Goal: Task Accomplishment & Management: Manage account settings

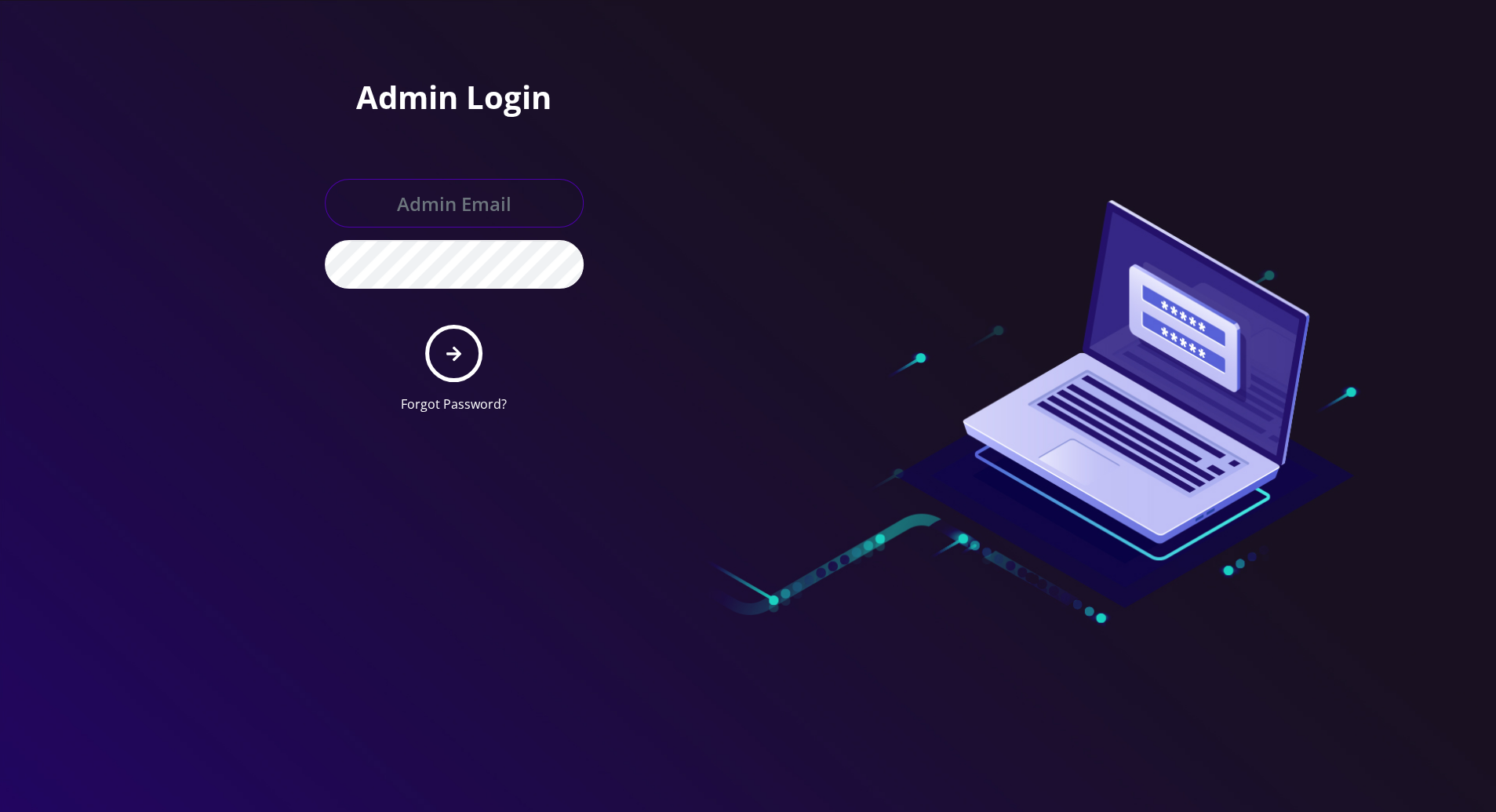
type input "tracy@teltik.com"
click at [458, 342] on button "submit" at bounding box center [453, 352] width 57 height 57
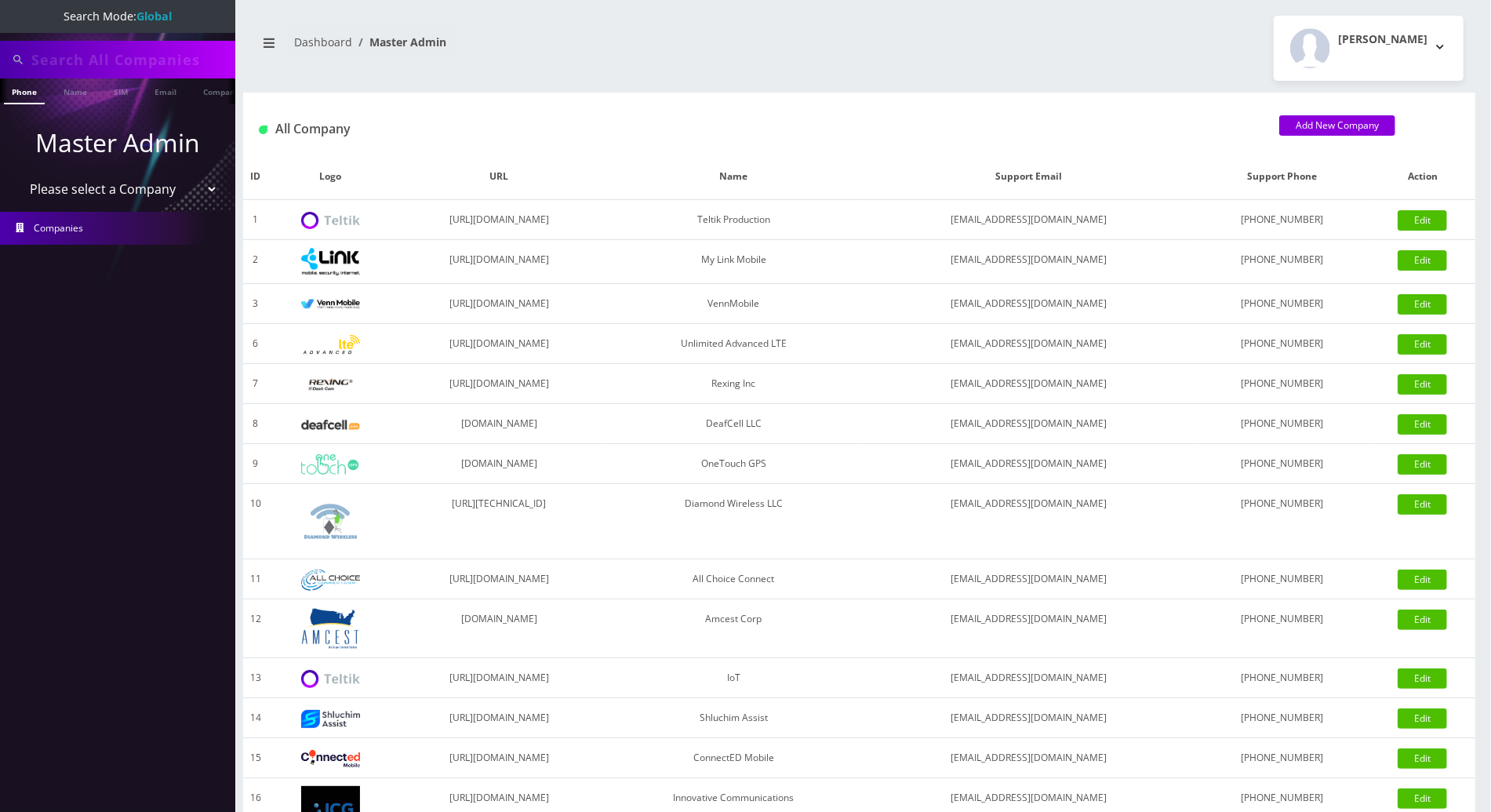
click at [161, 57] on input "text" at bounding box center [131, 59] width 200 height 30
drag, startPoint x: 127, startPoint y: 64, endPoint x: 5, endPoint y: 59, distance: 122.1
click at [5, 59] on div "9292505656" at bounding box center [118, 59] width 227 height 30
type input "9292505656"
click at [14, 89] on li at bounding box center [8, 94] width 16 height 39
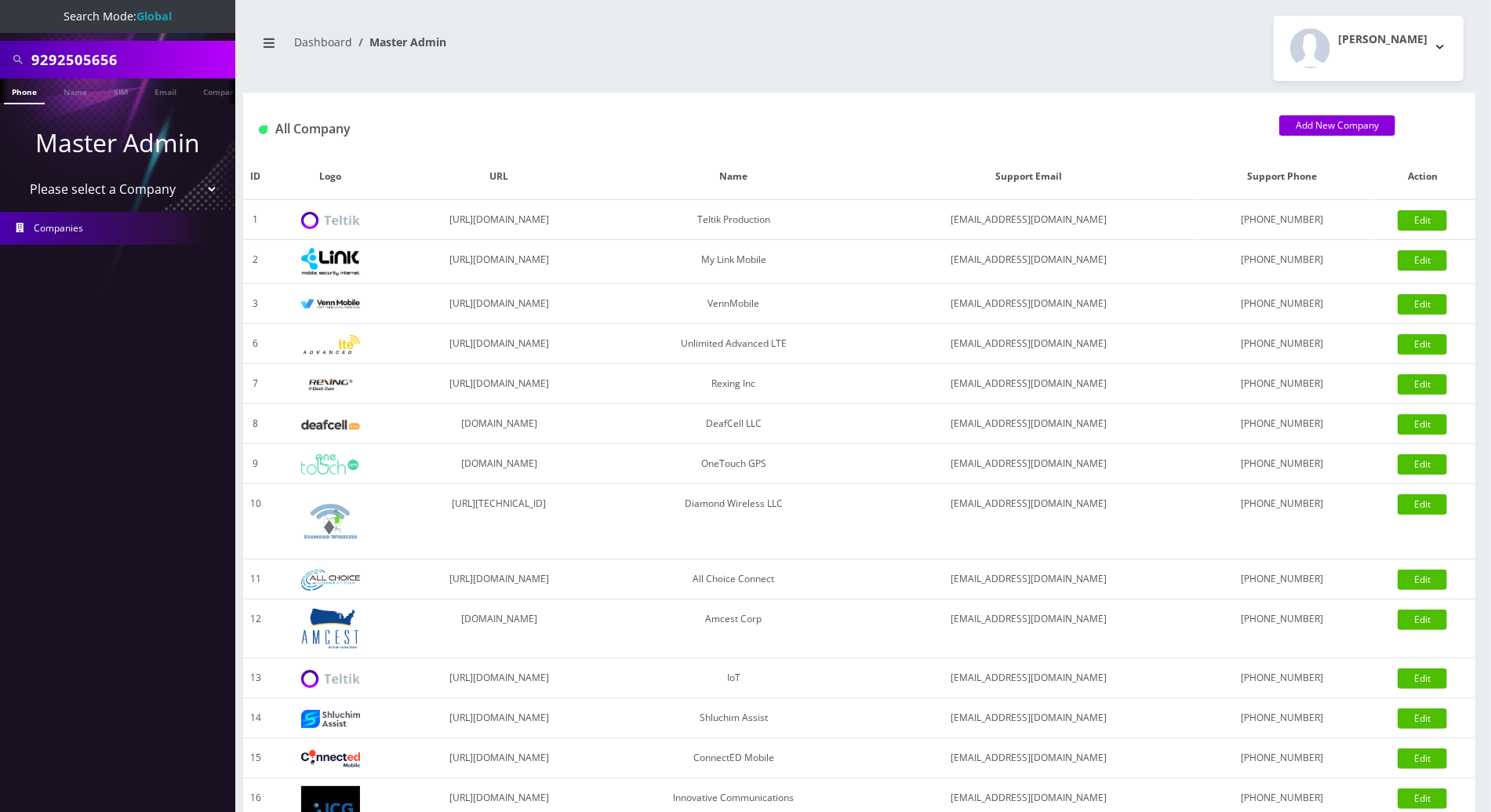
click at [26, 95] on link "Phone" at bounding box center [24, 91] width 41 height 26
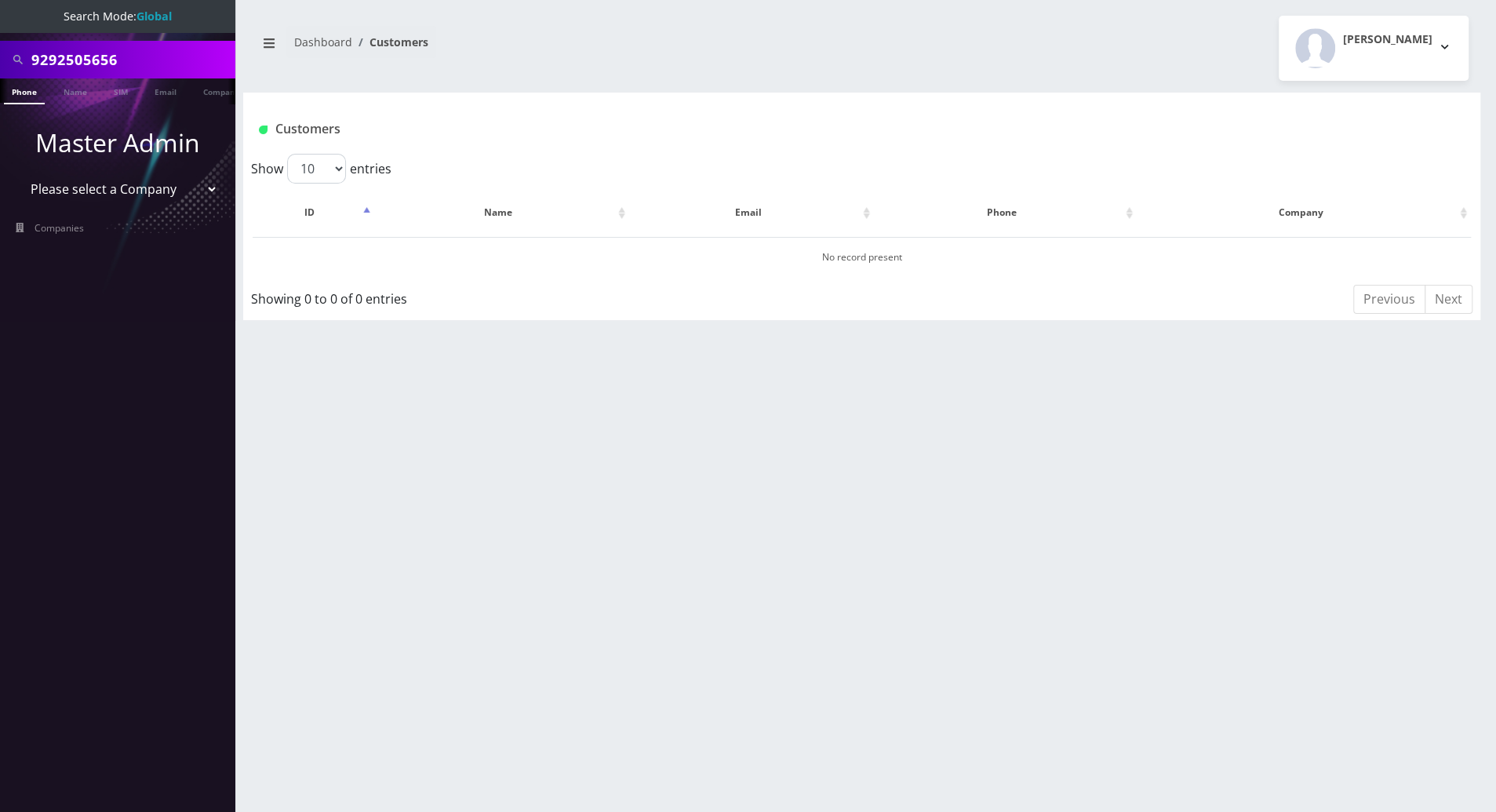
scroll to position [0, 7]
click at [90, 60] on input "9292505656" at bounding box center [131, 59] width 200 height 30
type input "9292509656"
click at [21, 93] on link "Phone" at bounding box center [17, 91] width 41 height 26
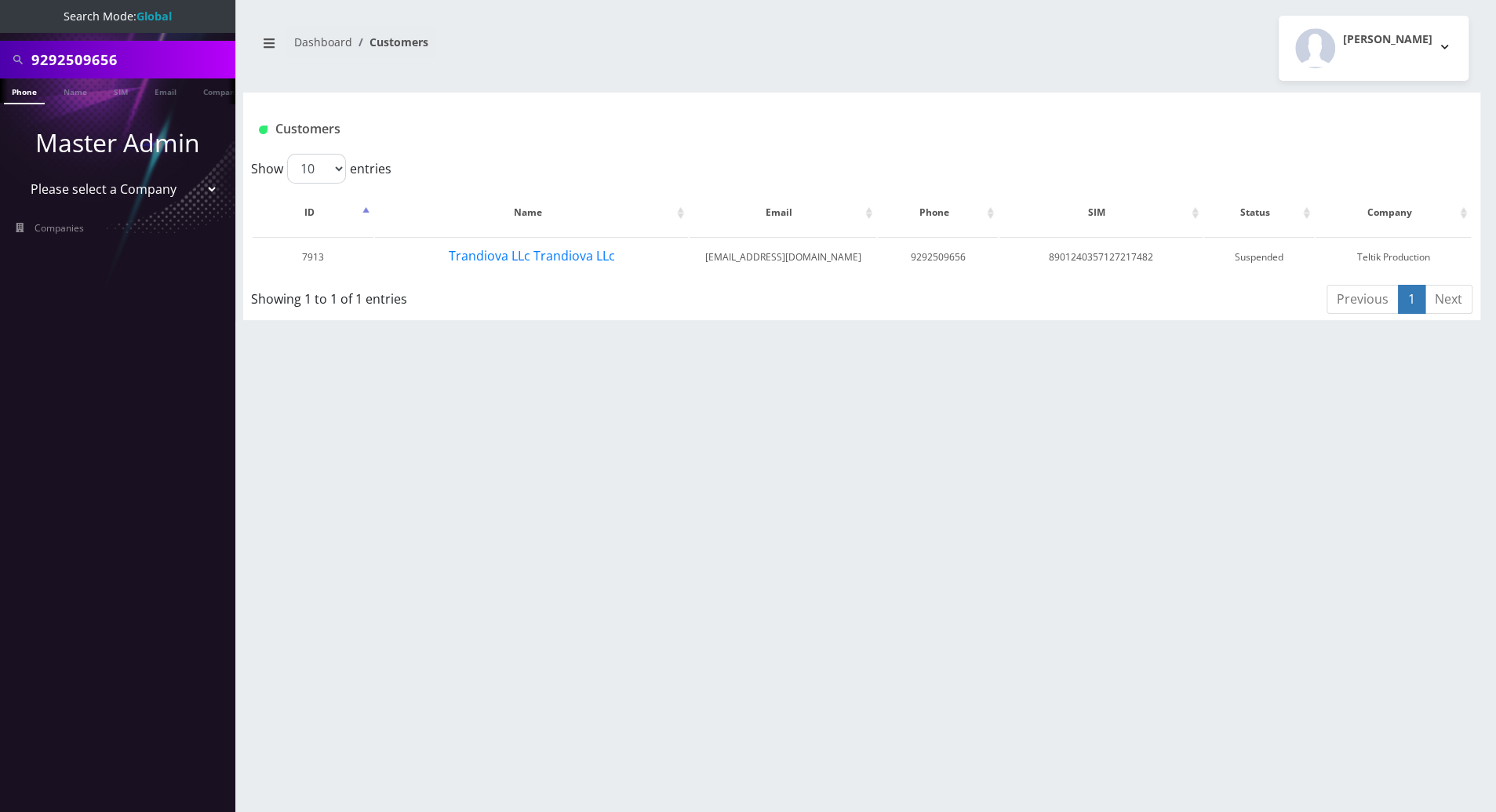
drag, startPoint x: 136, startPoint y: 59, endPoint x: -4, endPoint y: 57, distance: 140.0
click at [0, 57] on html "Search Mode: Global 9292509656 Phone Name SIM Email Company Customer Master Adm…" at bounding box center [748, 406] width 1496 height 812
click at [552, 259] on button "Trandiova LLc Trandiova LLc" at bounding box center [532, 255] width 168 height 20
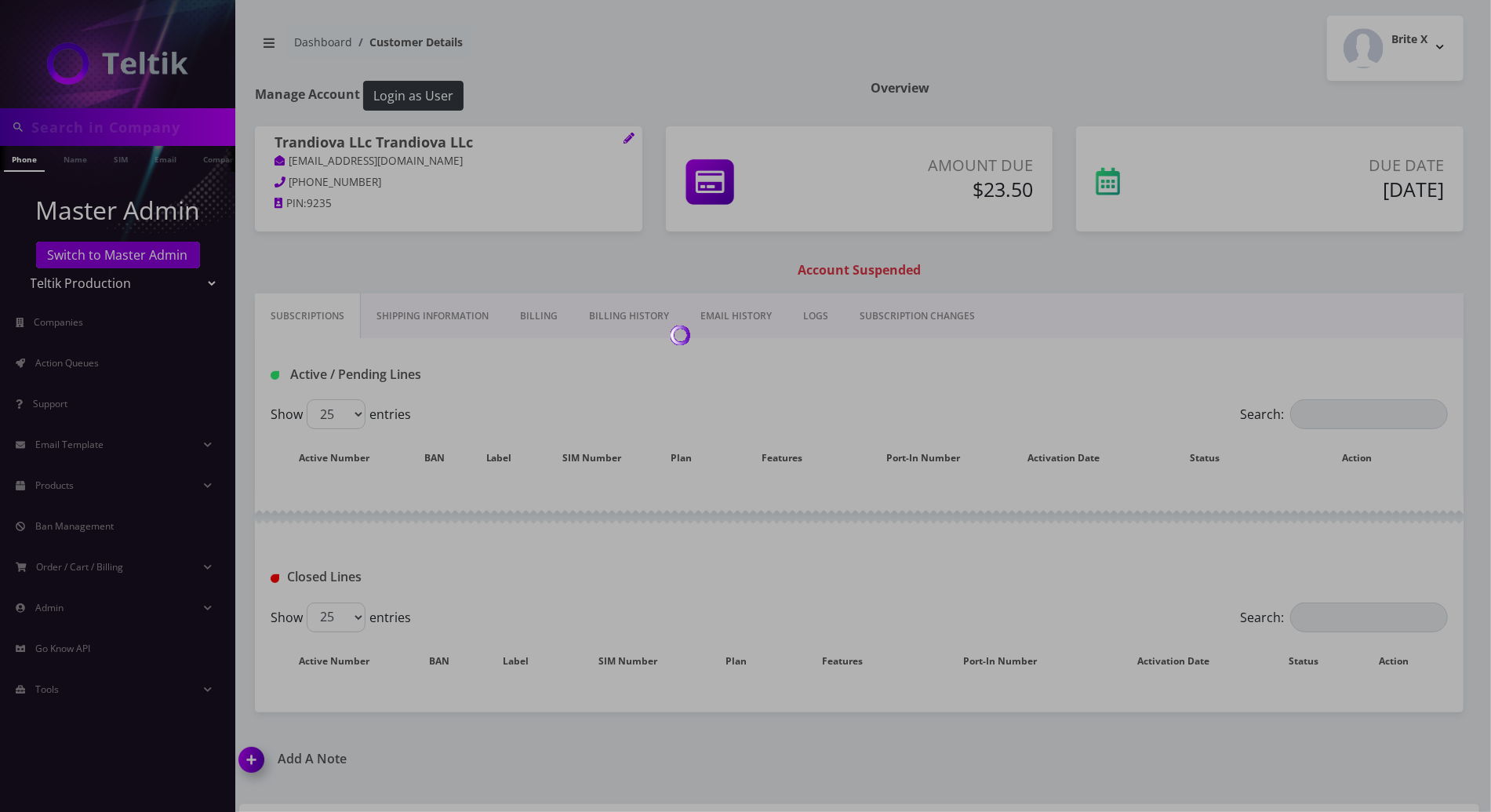
type input "9292509656"
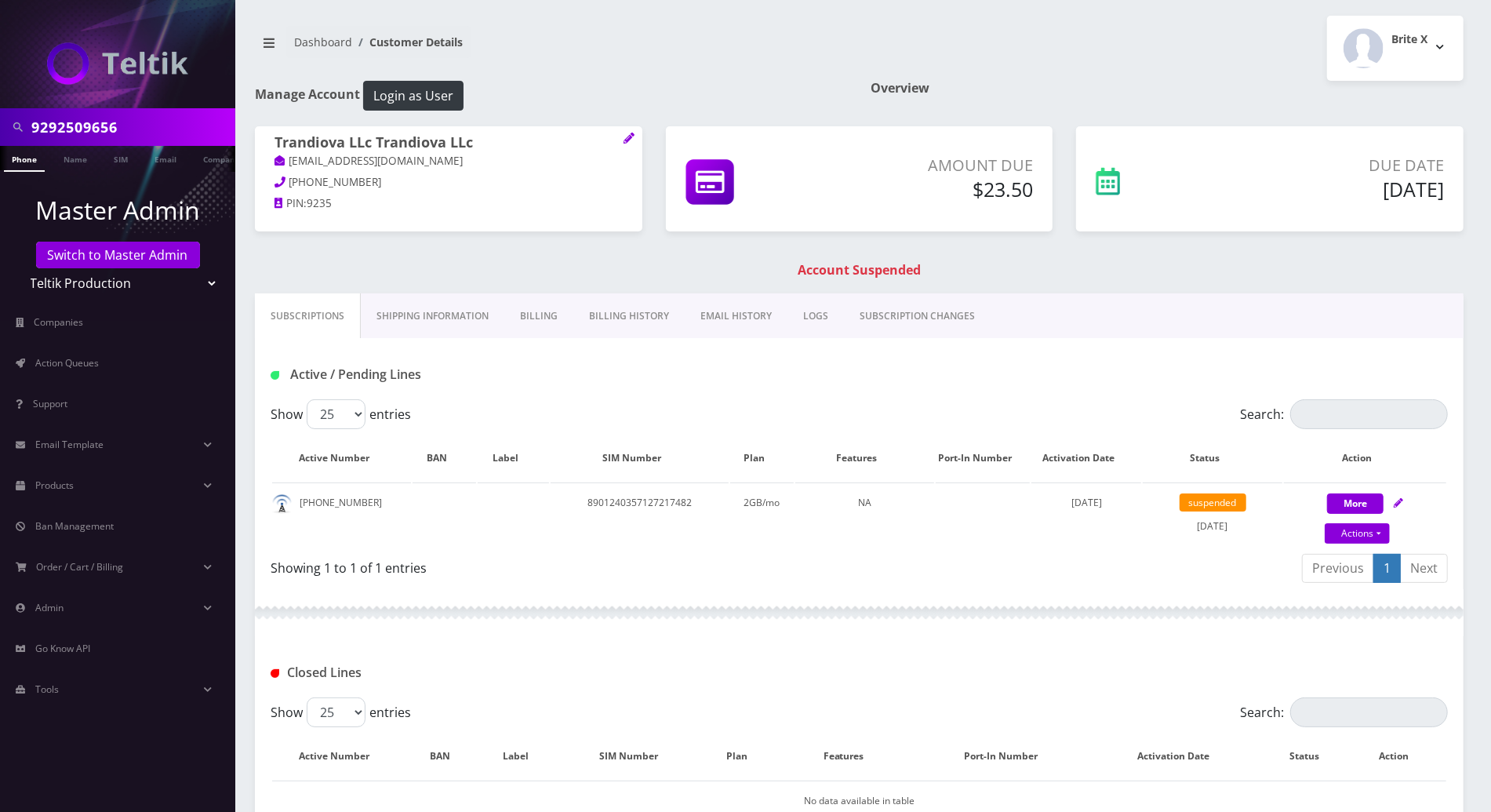
click at [1034, 392] on div "Active / Pending Lines" at bounding box center [858, 368] width 1208 height 61
click at [537, 316] on link "Billing" at bounding box center [539, 316] width 69 height 46
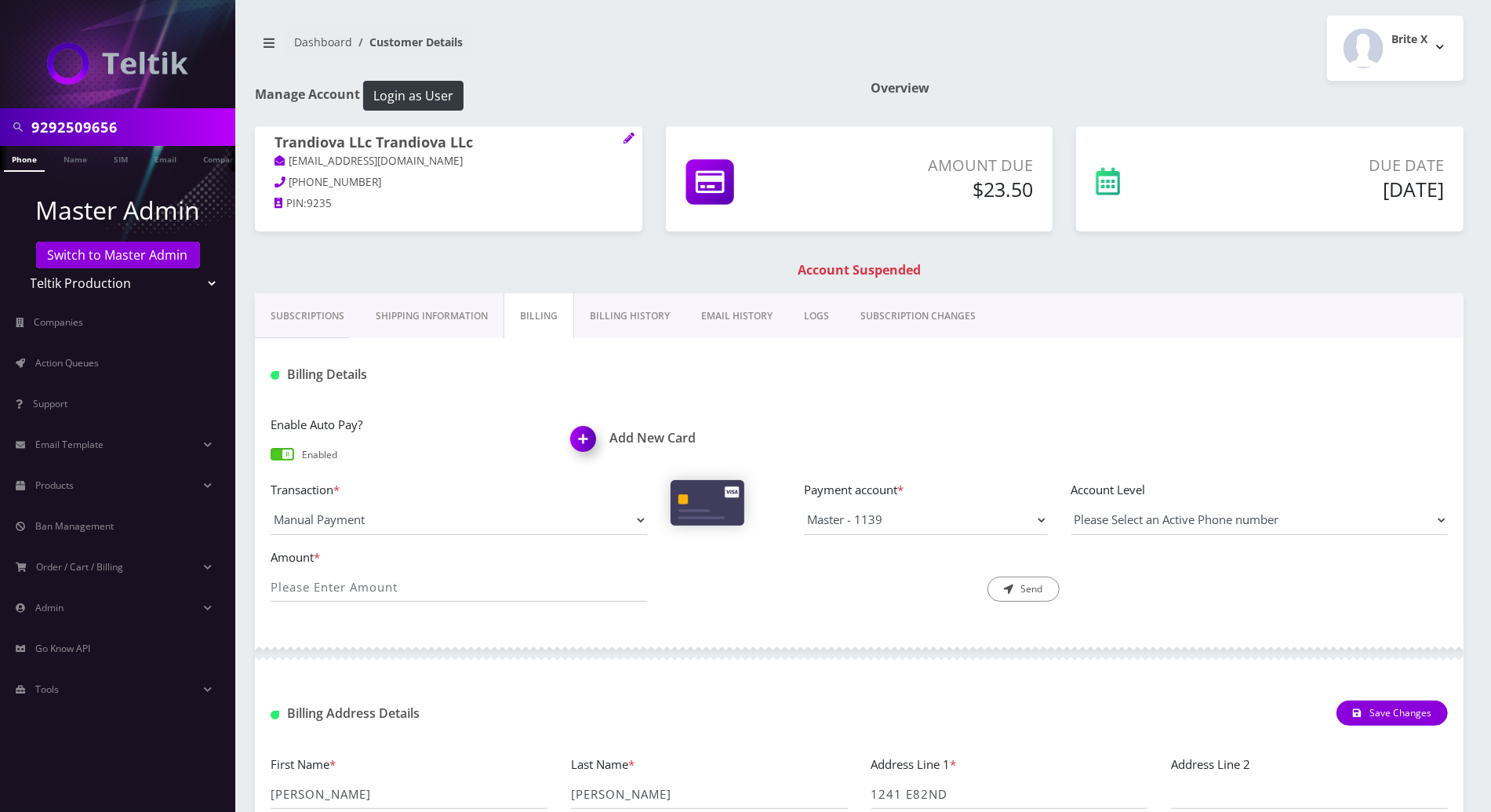
click at [616, 312] on link "Billing History" at bounding box center [629, 316] width 111 height 46
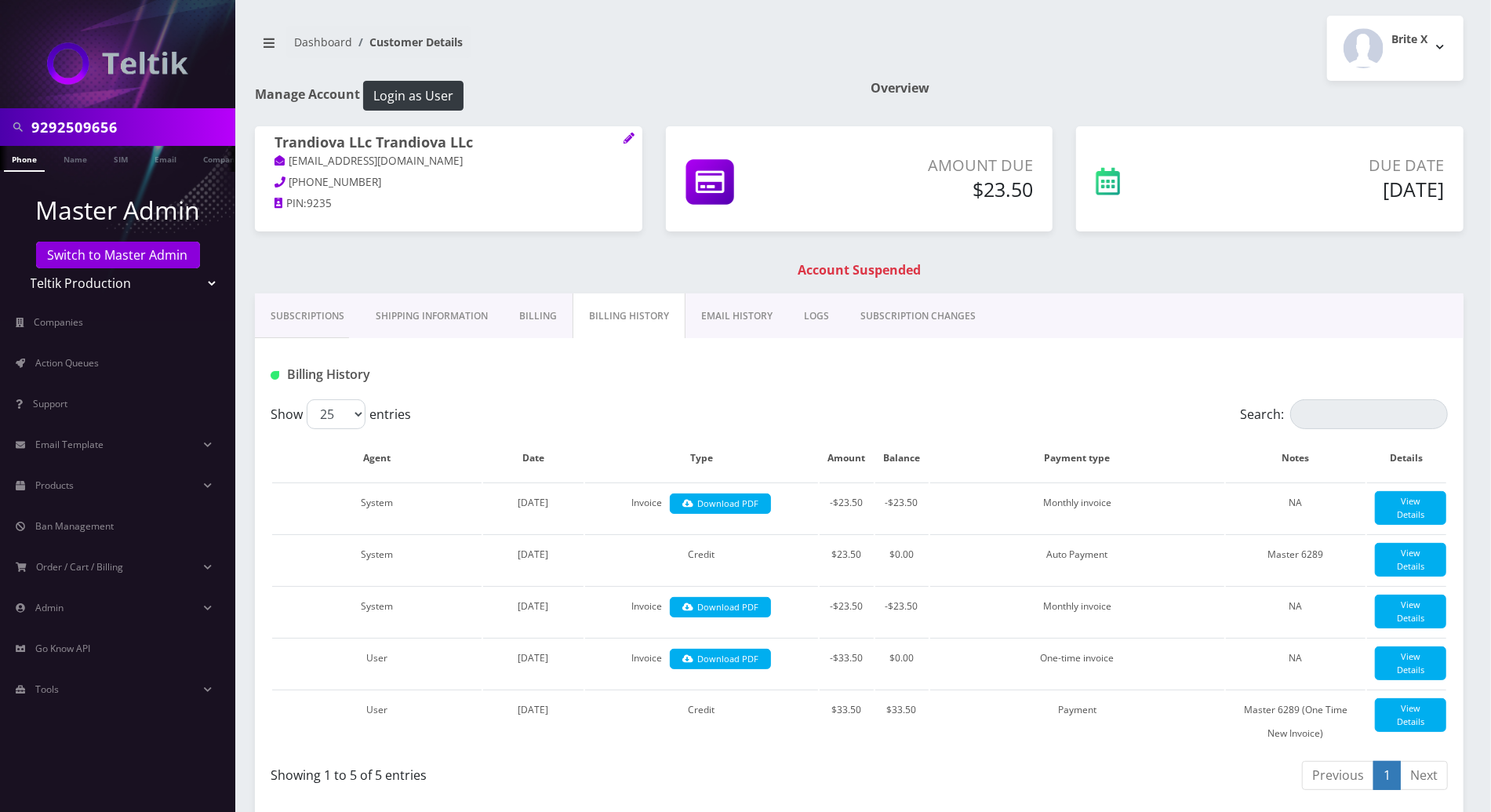
click at [967, 382] on div at bounding box center [1059, 374] width 801 height 26
click at [544, 320] on link "Billing" at bounding box center [538, 316] width 69 height 46
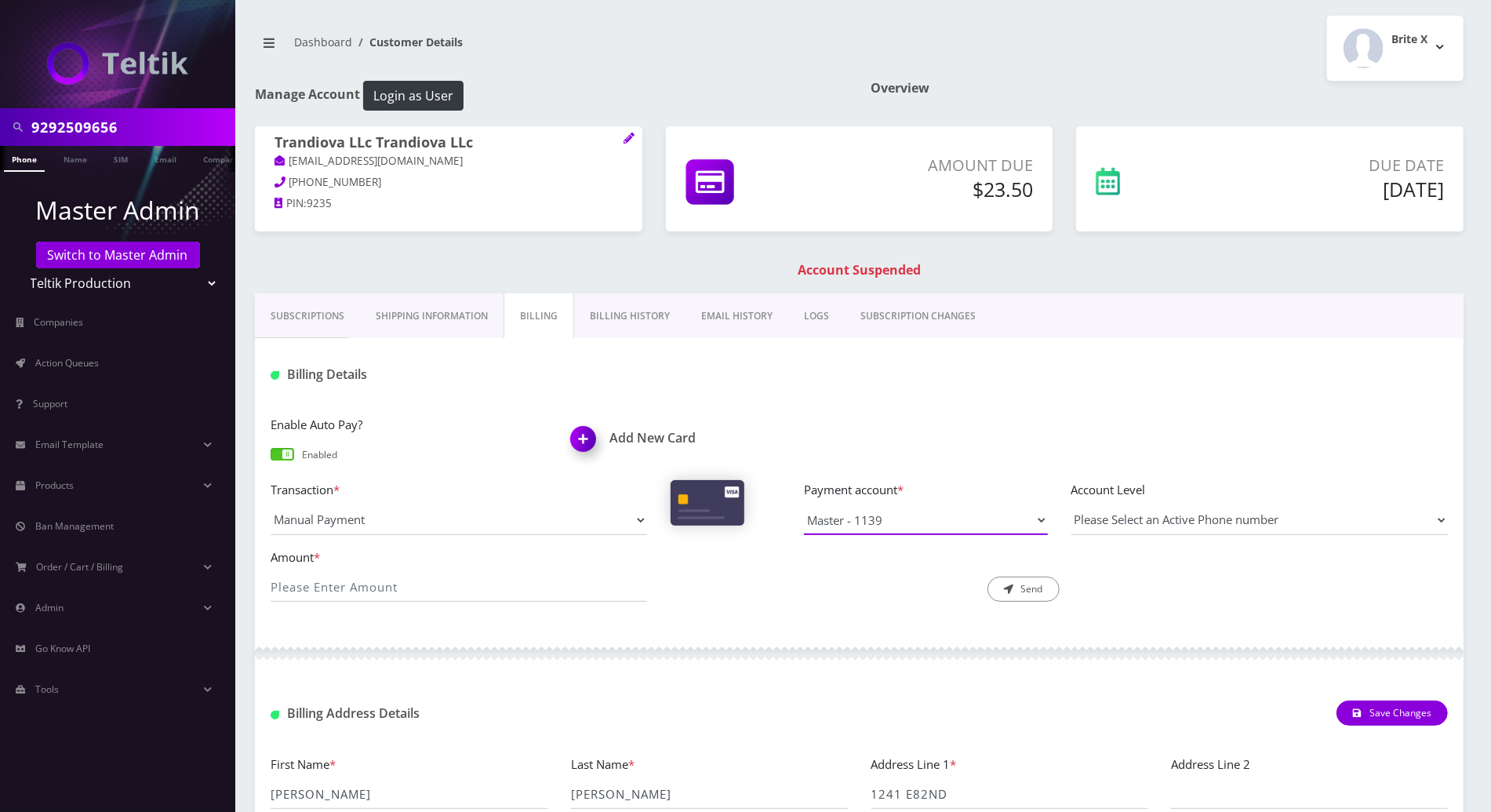
click at [1027, 520] on select "Master - 1139" at bounding box center [926, 520] width 243 height 30
click at [804, 505] on select "Master - 1139" at bounding box center [926, 520] width 243 height 30
click at [468, 581] on input "Amount *" at bounding box center [459, 586] width 376 height 30
type input "23.50"
click at [1346, 522] on select "Please Select an Active Phone number" at bounding box center [1260, 520] width 376 height 30
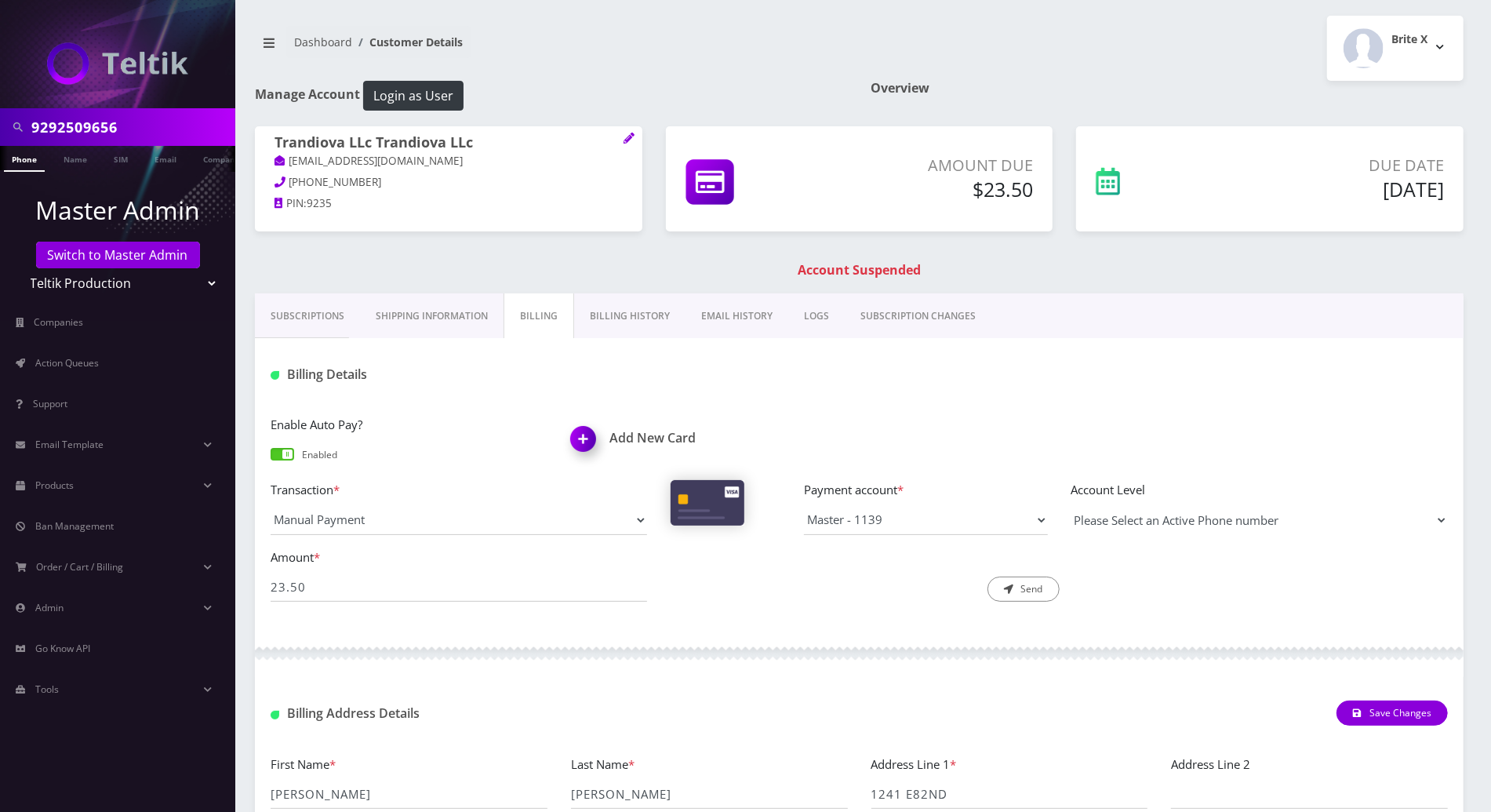
click at [1071, 505] on select "Please Select an Active Phone number" at bounding box center [1260, 520] width 376 height 30
click at [1212, 515] on select "Please Select an Active Phone number" at bounding box center [1260, 520] width 376 height 30
click at [1441, 522] on select "Please Select an Active Phone number" at bounding box center [1260, 520] width 376 height 30
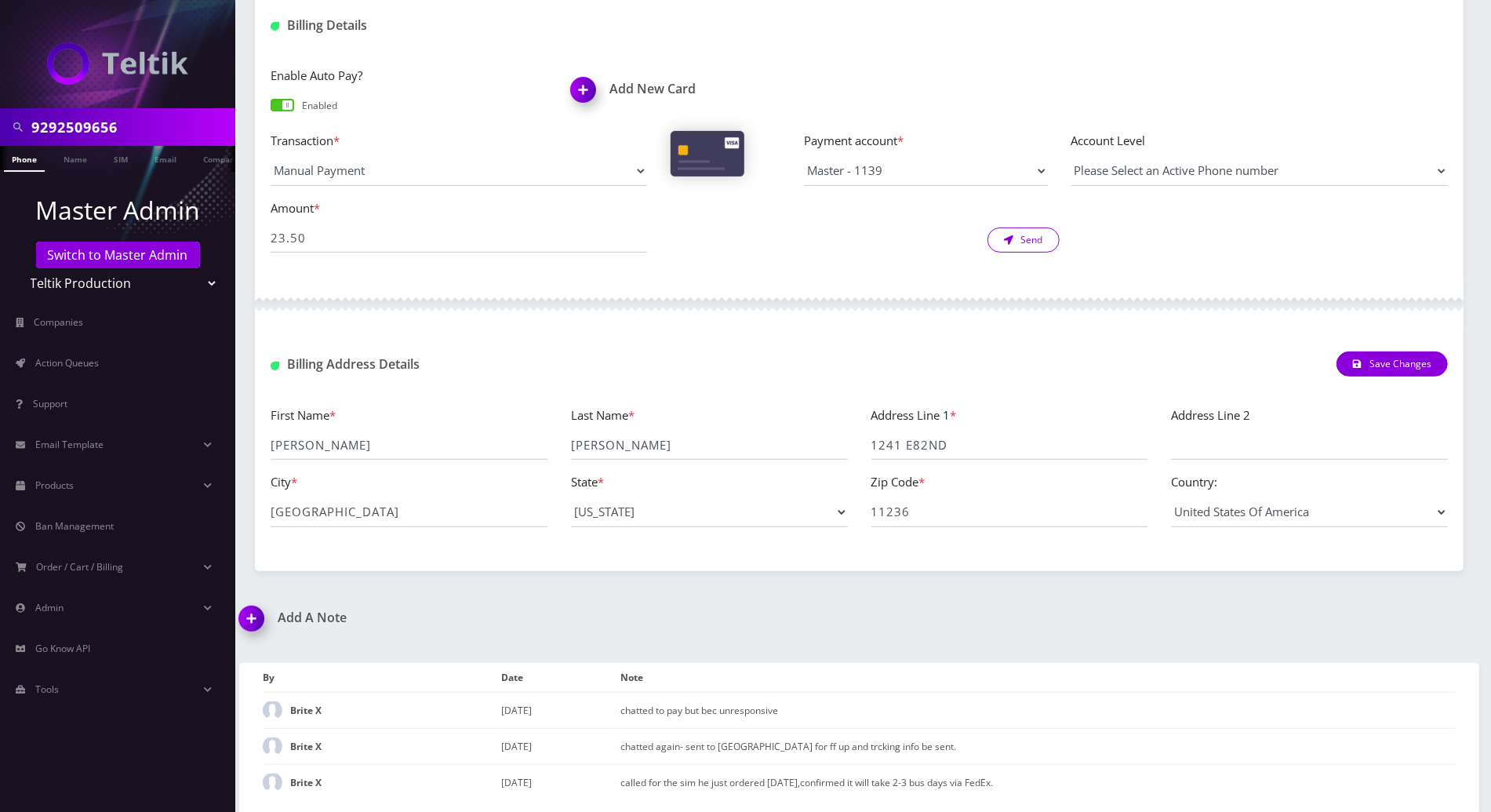
click at [1030, 235] on button "Send" at bounding box center [1023, 239] width 72 height 25
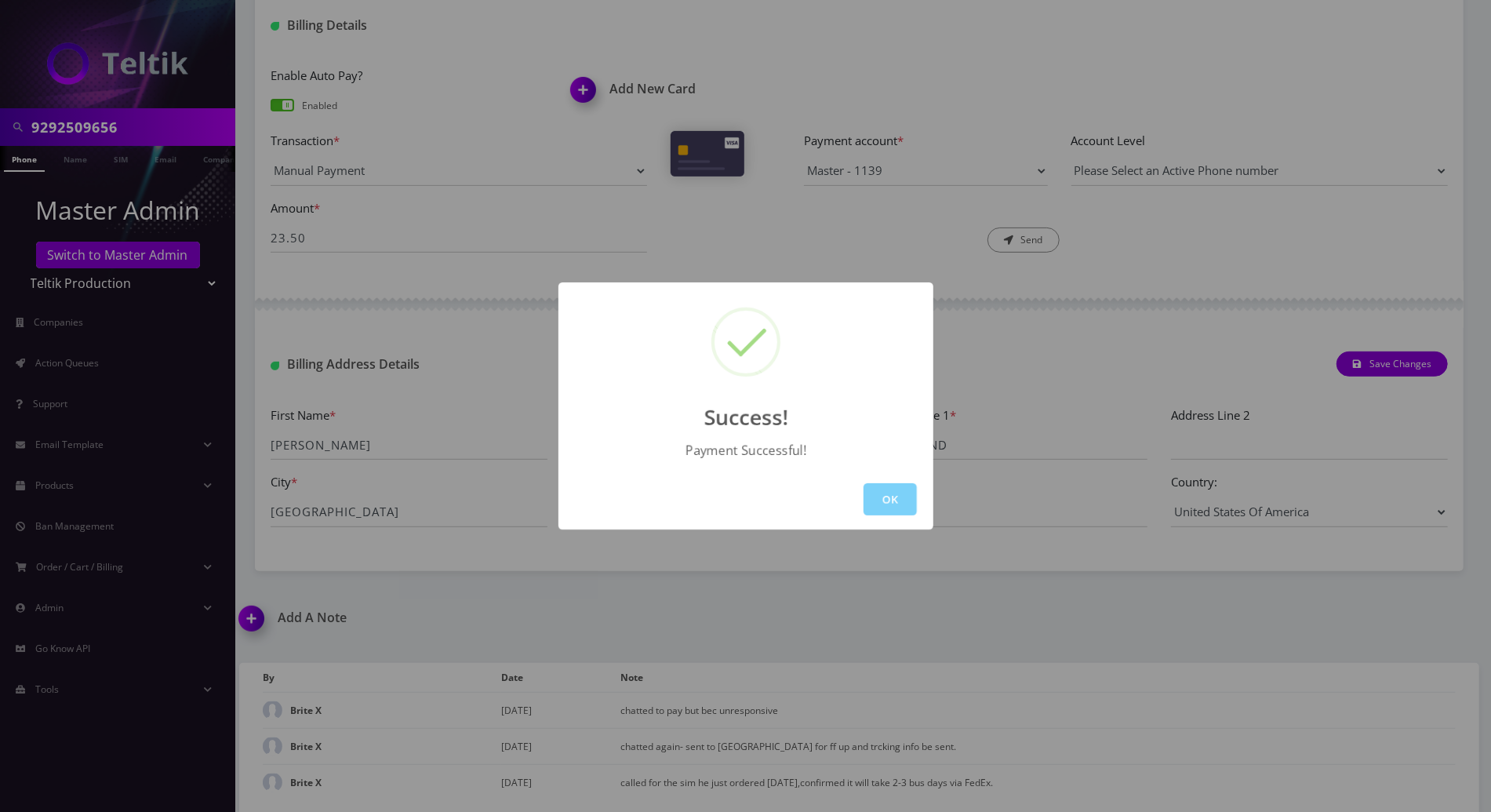
click at [901, 503] on button "OK" at bounding box center [890, 499] width 54 height 32
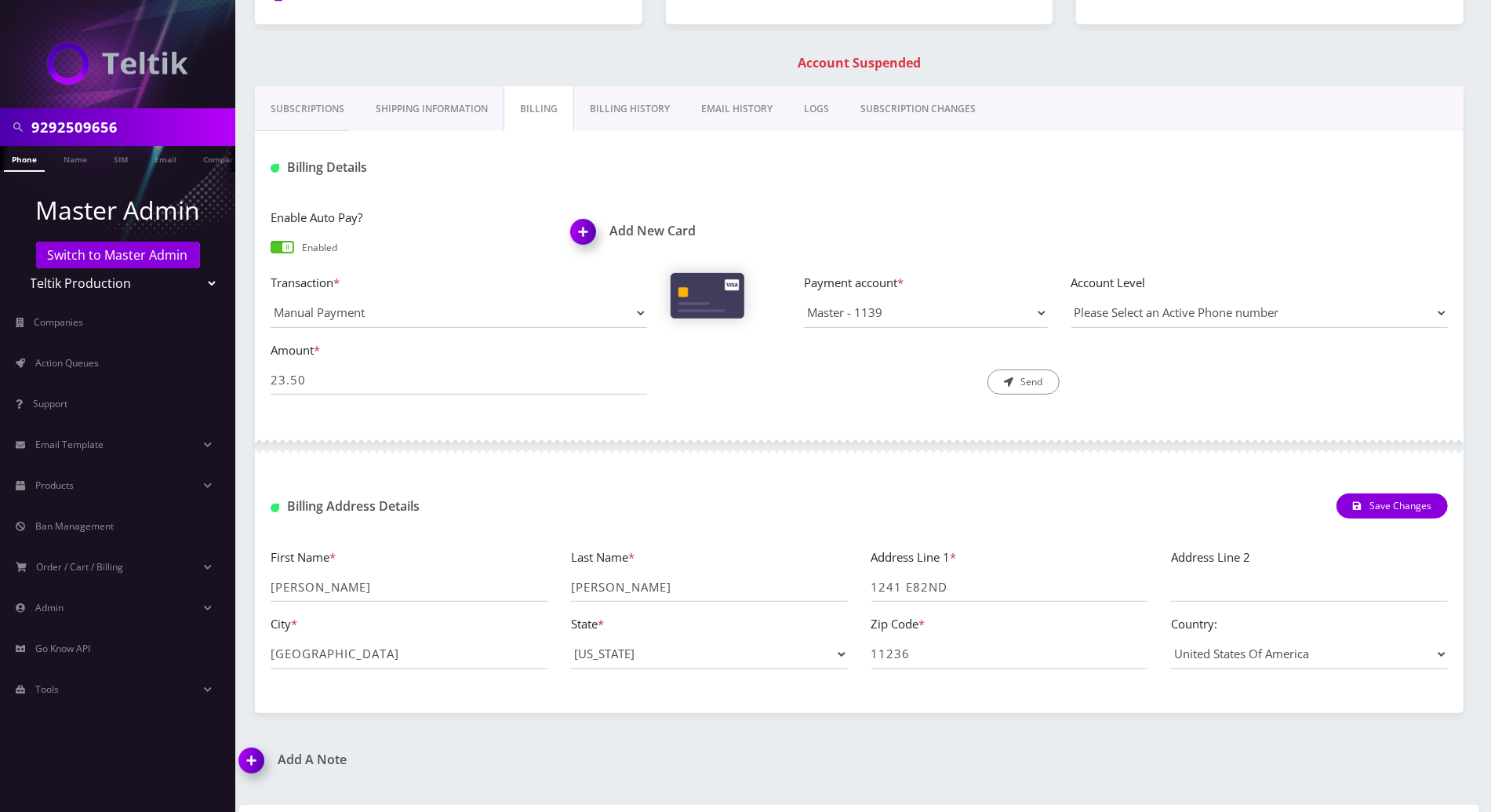
scroll to position [35, 0]
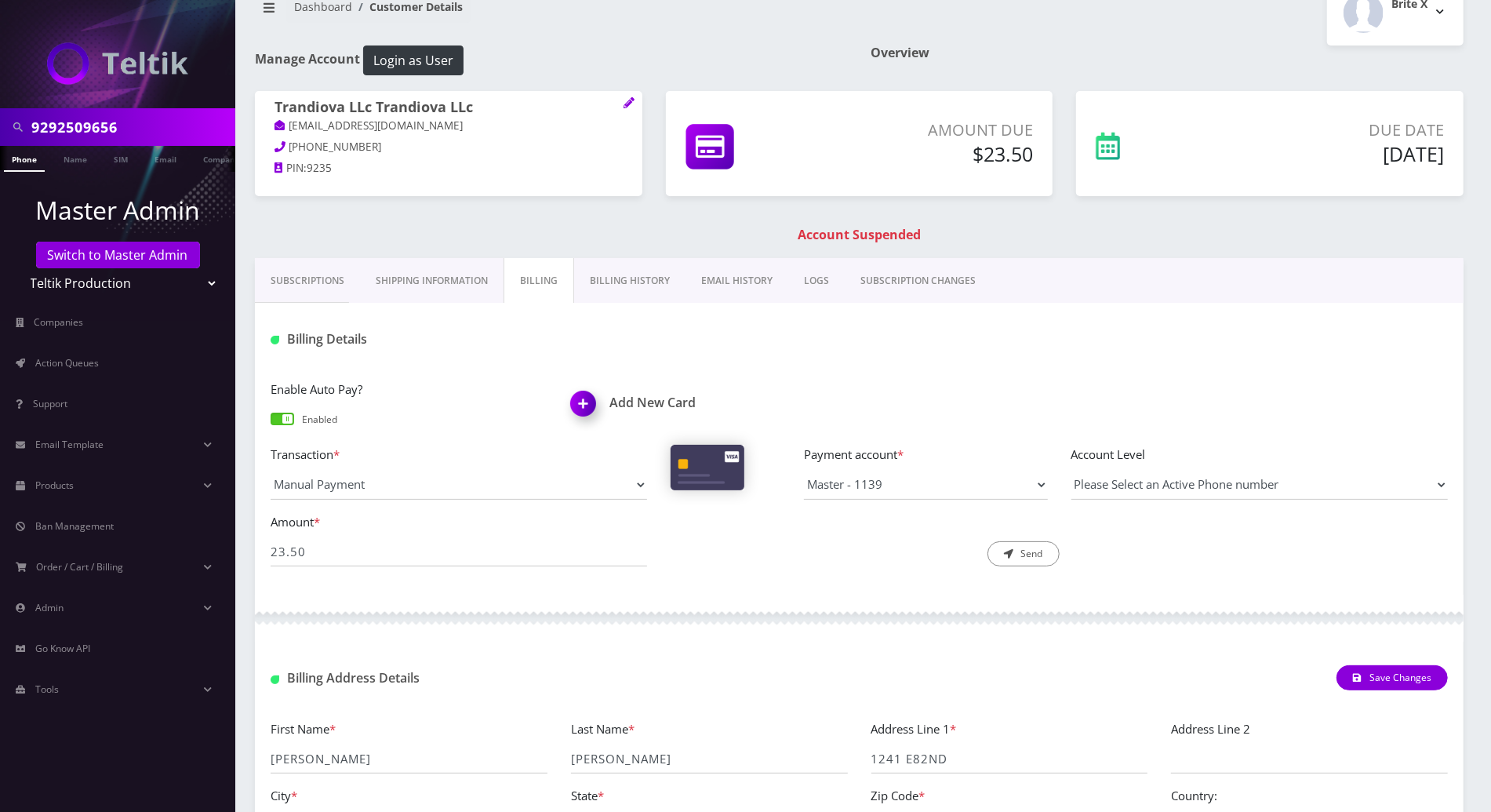
drag, startPoint x: 306, startPoint y: 281, endPoint x: 355, endPoint y: 291, distance: 50.0
click at [306, 281] on link "Subscriptions" at bounding box center [307, 280] width 105 height 46
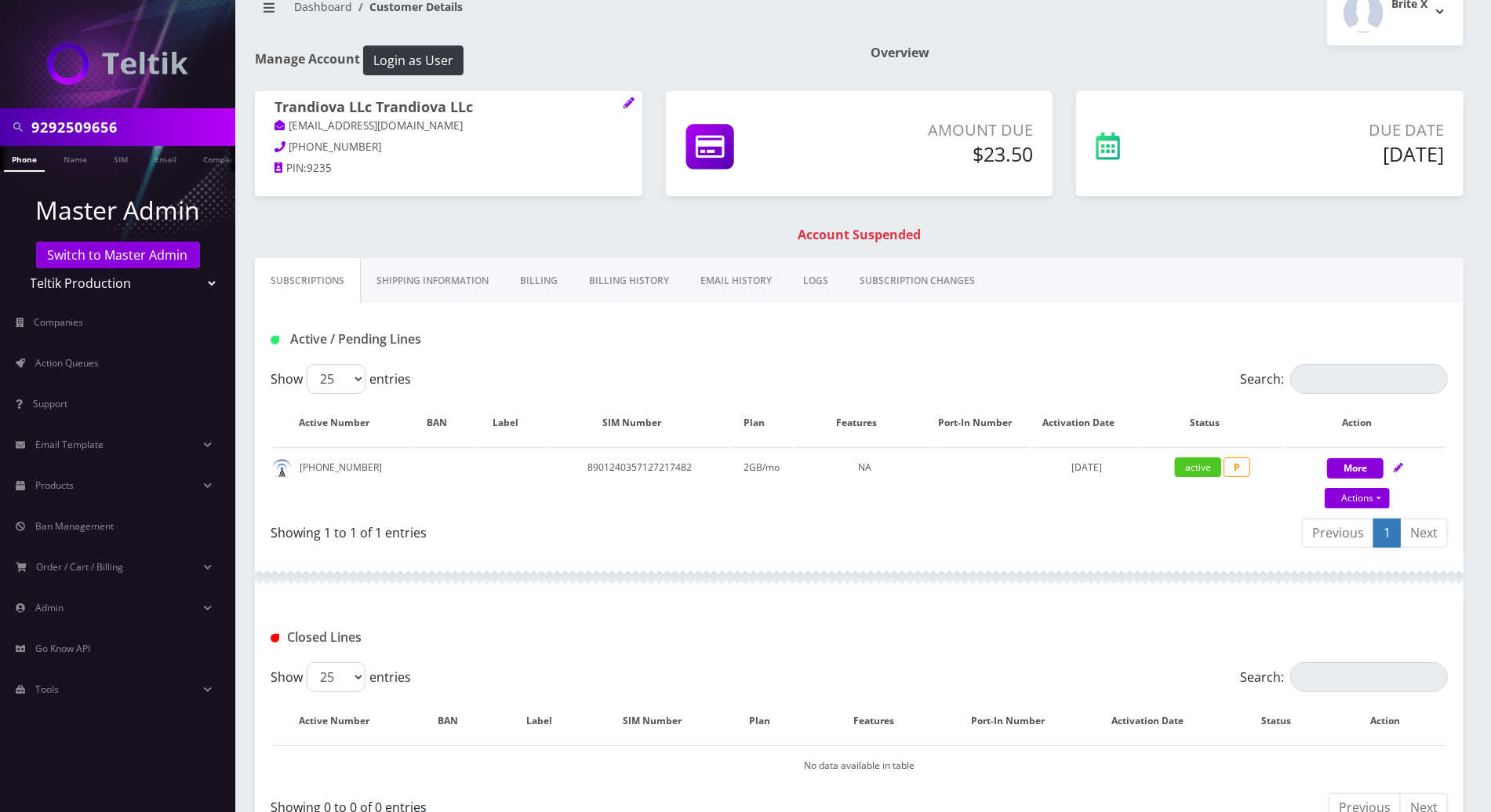
click at [30, 160] on link "Phone" at bounding box center [24, 159] width 41 height 26
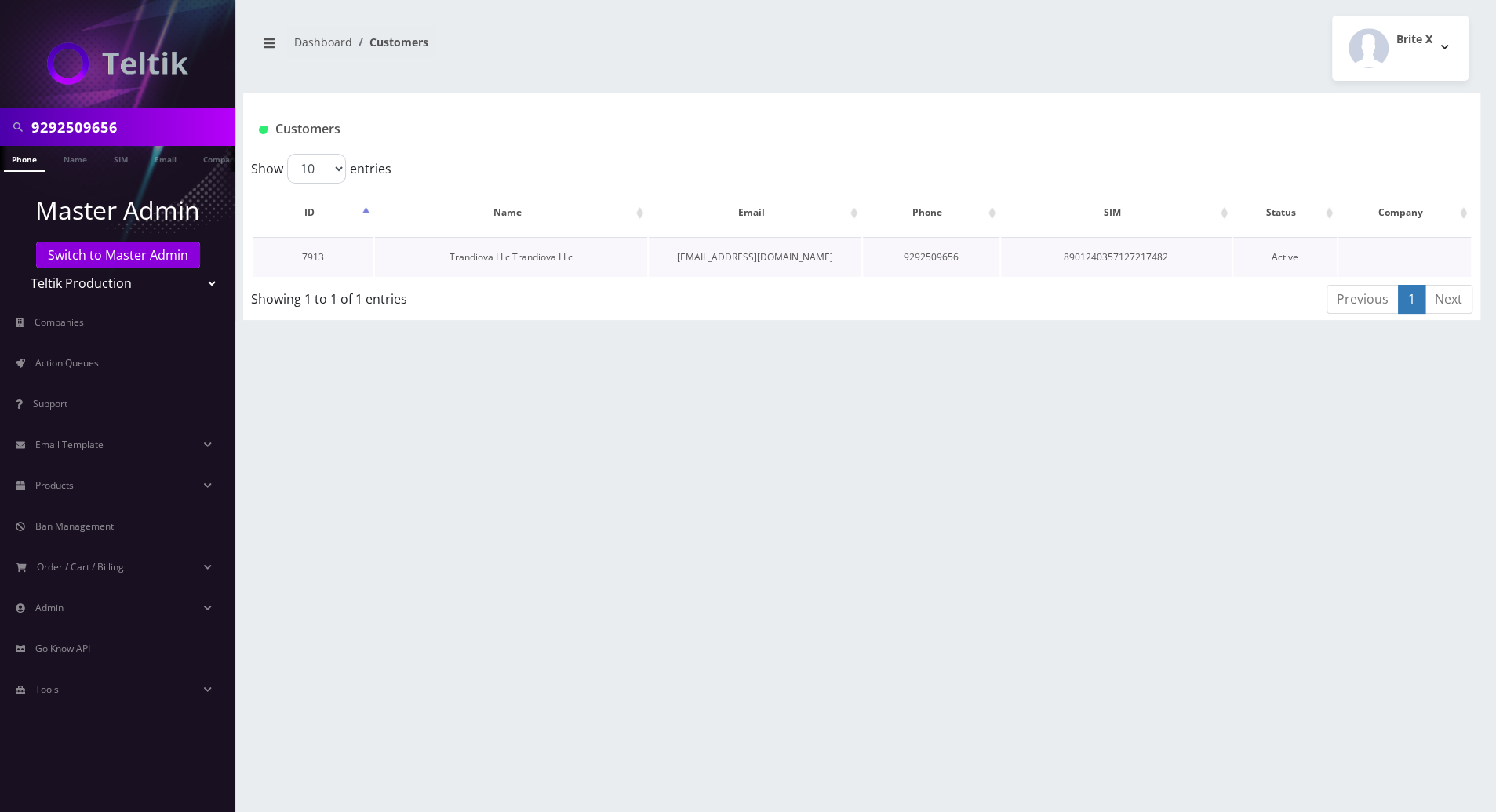
click at [541, 254] on link "Trandiova LLc Trandiova LLc" at bounding box center [511, 256] width 123 height 14
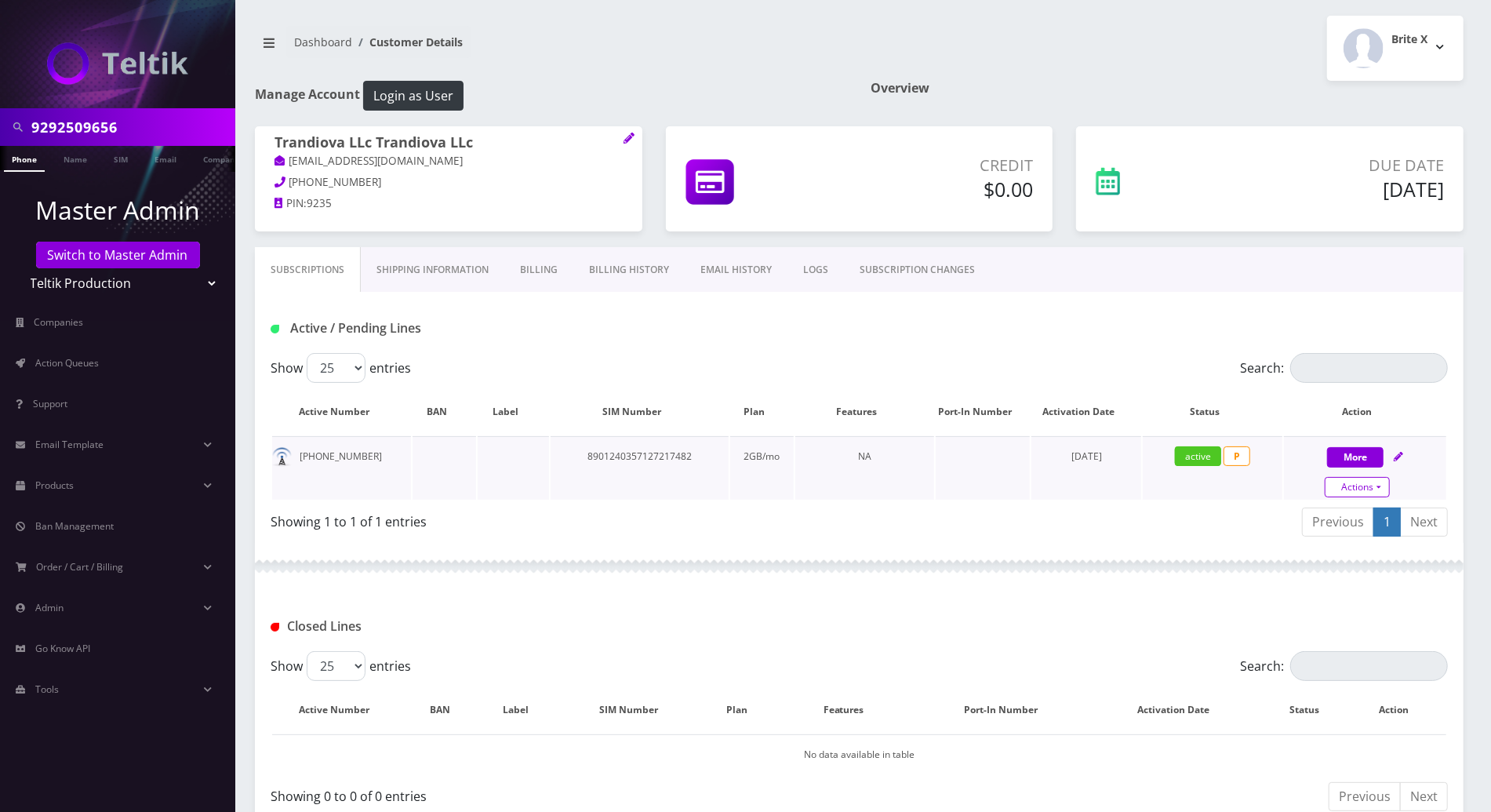
click at [1374, 486] on link "Actions" at bounding box center [1356, 486] width 65 height 20
select select "3-in-1 SIM Kit"
select select "41"
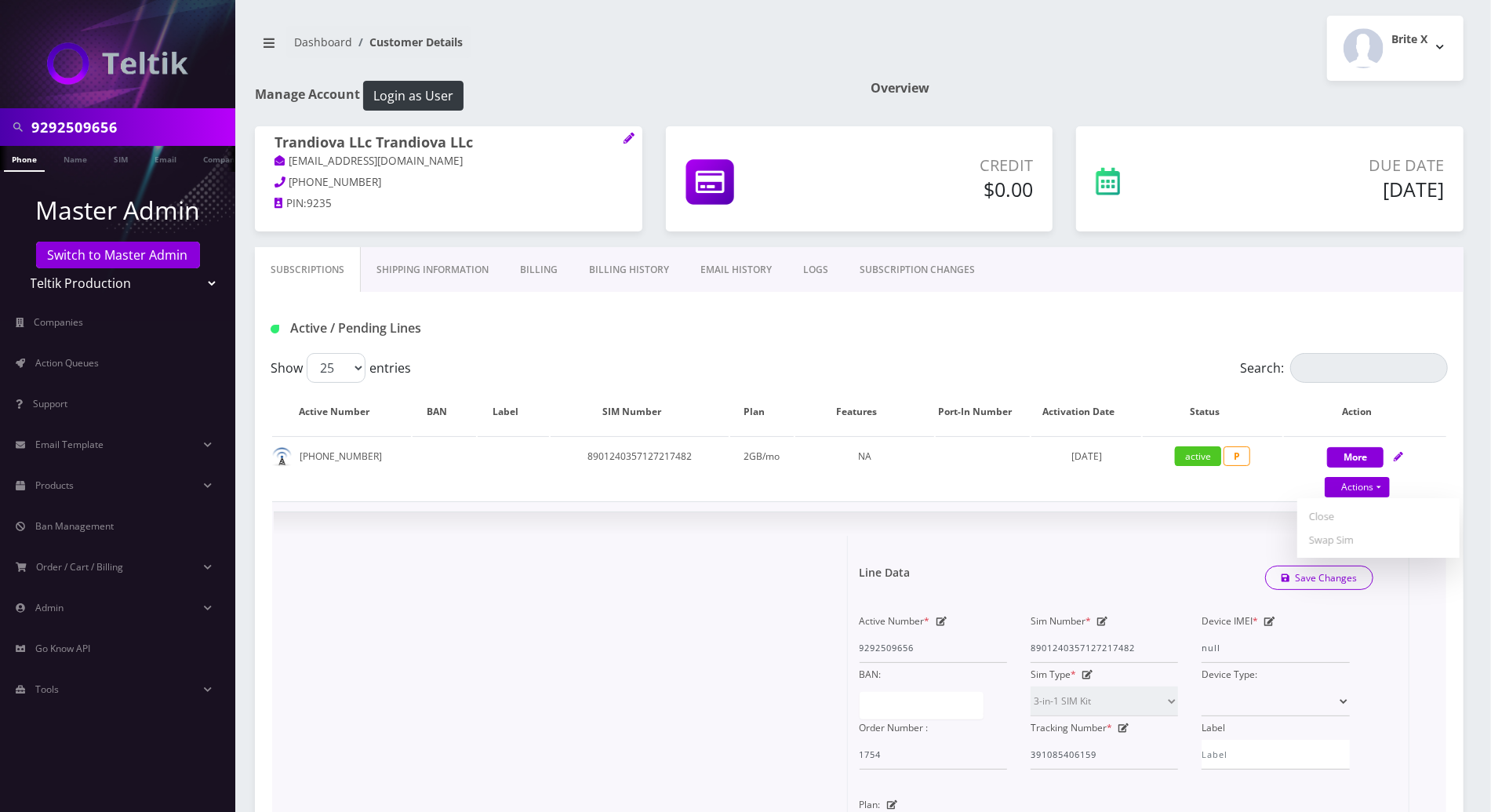
click at [1007, 524] on div "× Line Data Save Changes Active Number * 9292509656 Sim Number * 89012403571272…" at bounding box center [859, 802] width 1171 height 579
drag, startPoint x: 366, startPoint y: 457, endPoint x: 295, endPoint y: 456, distance: 71.0
click at [295, 456] on td "929-250-9656" at bounding box center [341, 468] width 139 height 63
copy td "929-250-9656"
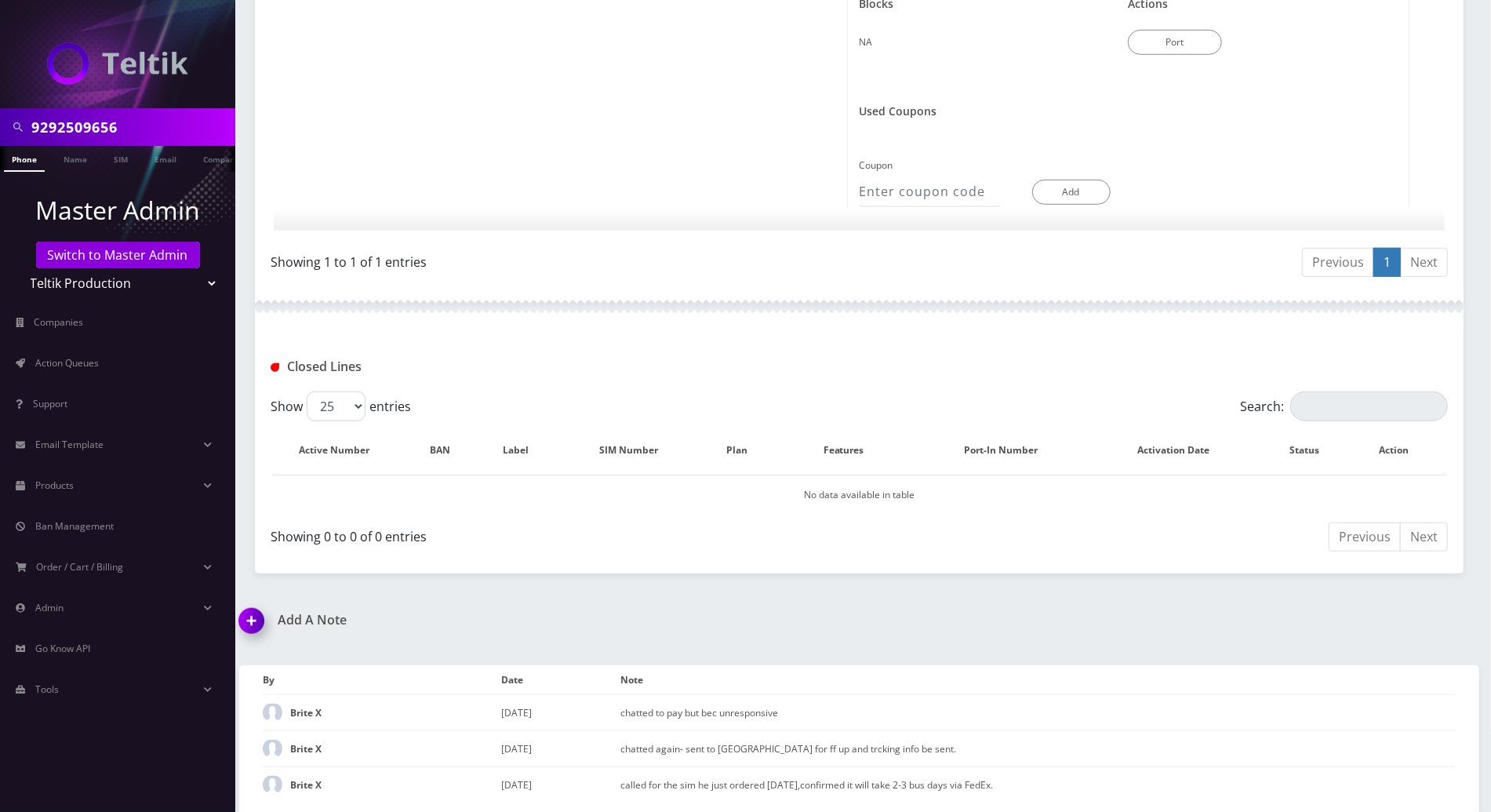
click at [254, 616] on img at bounding box center [255, 626] width 46 height 46
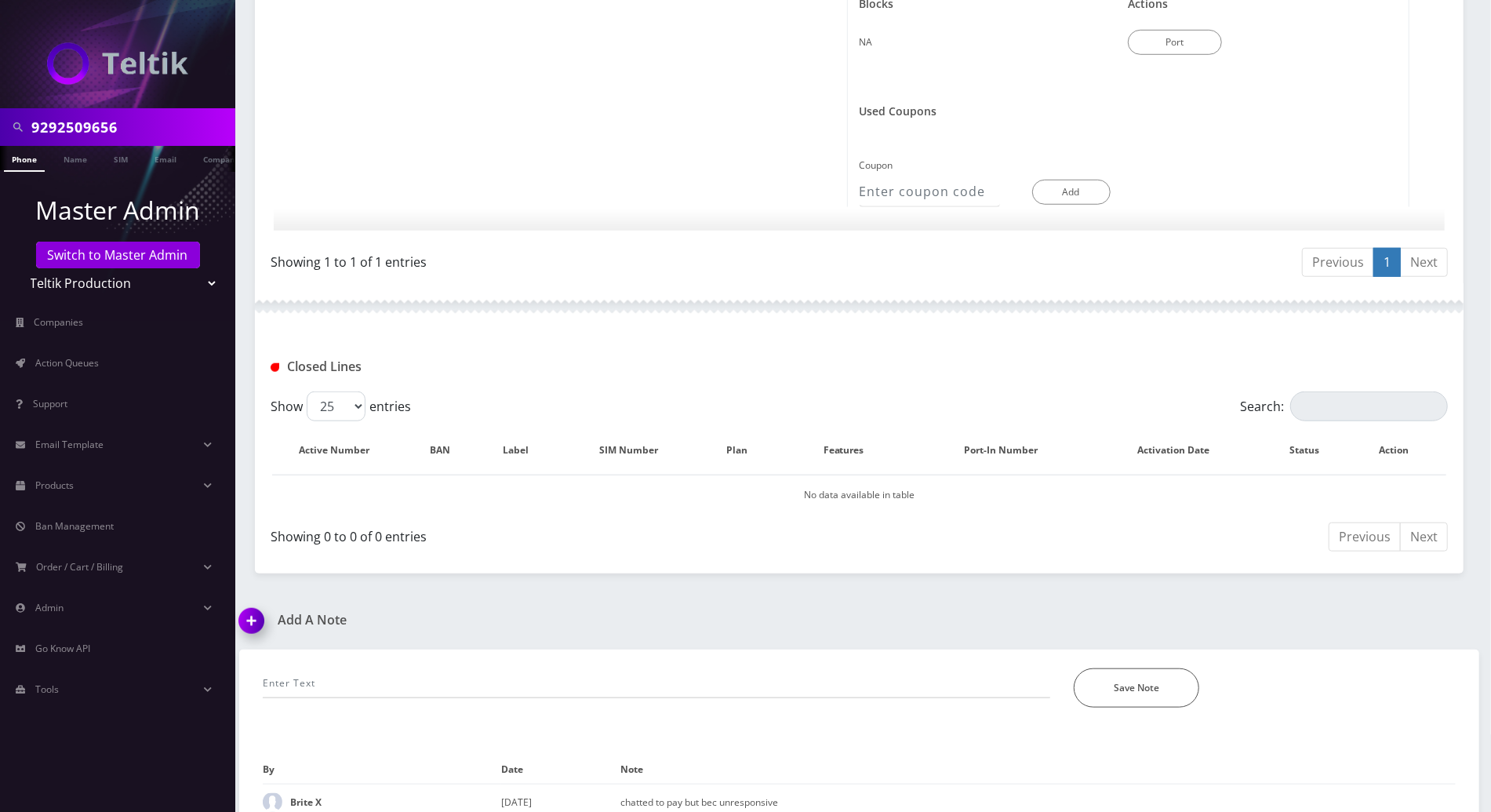
scroll to position [950, 0]
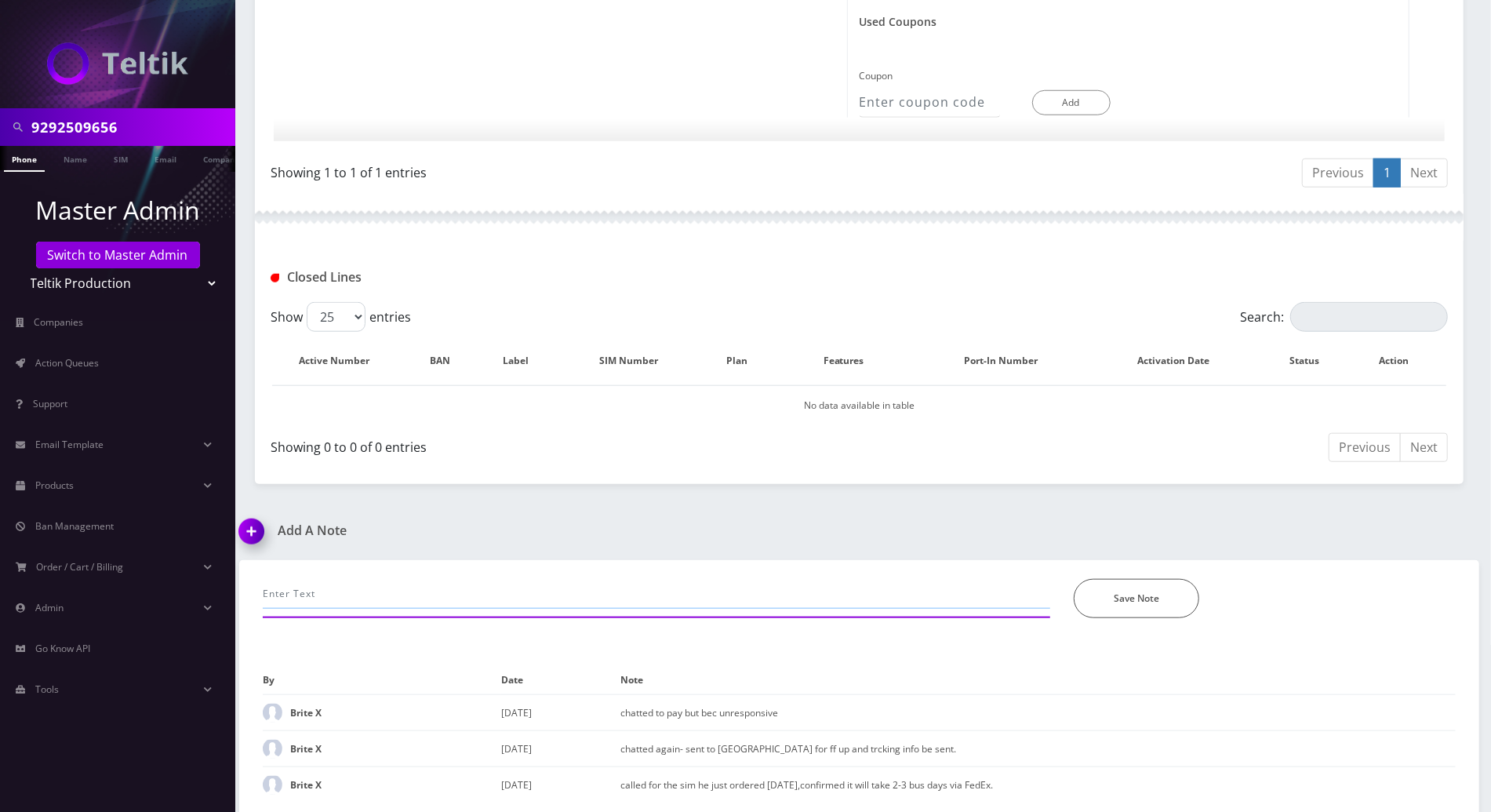
click at [395, 587] on input "text" at bounding box center [656, 593] width 787 height 30
type input "called to pay manually with the new cc he just added onine..charged successfull…"
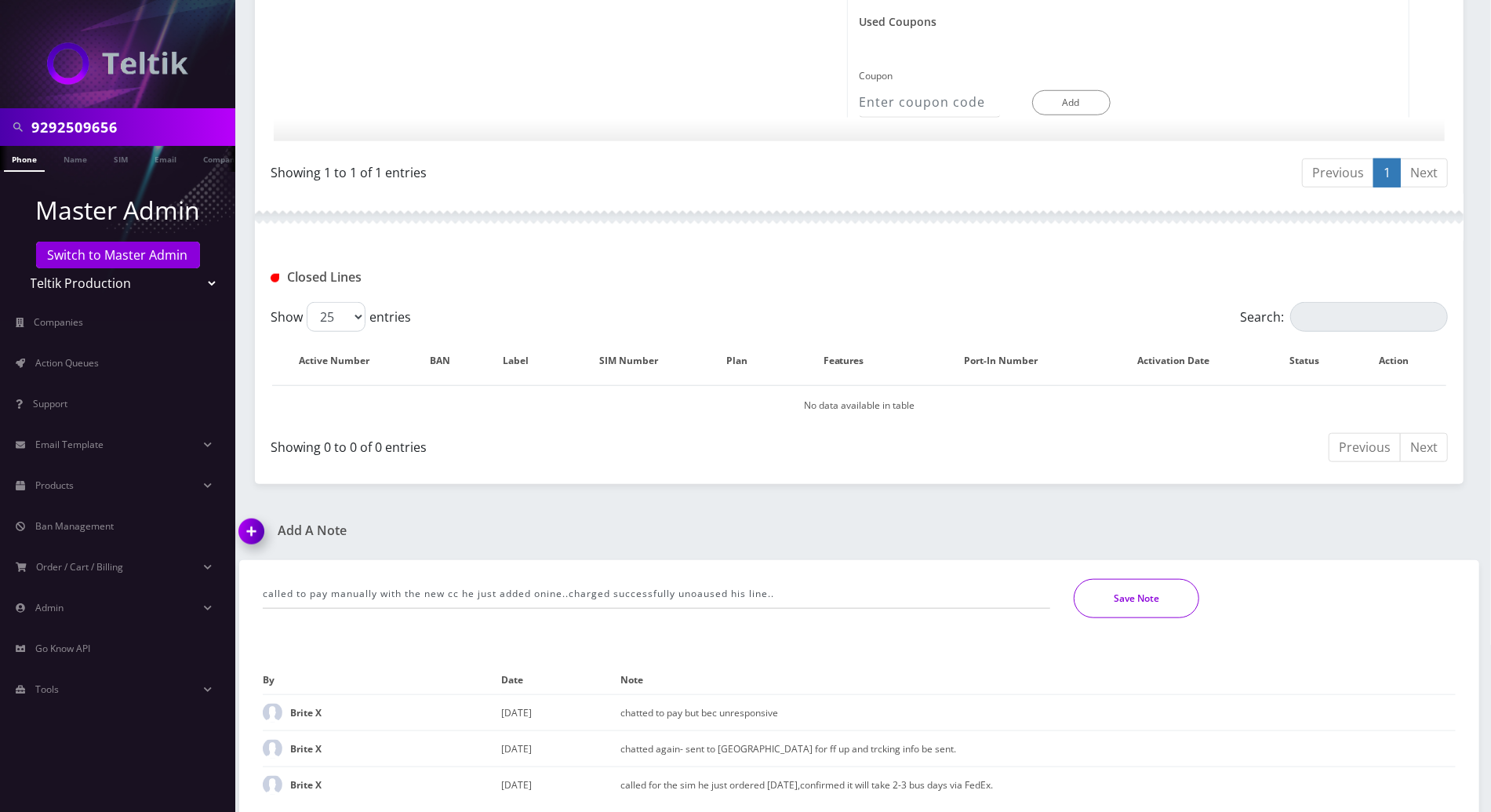
click at [1171, 598] on button "Save Note" at bounding box center [1136, 598] width 126 height 39
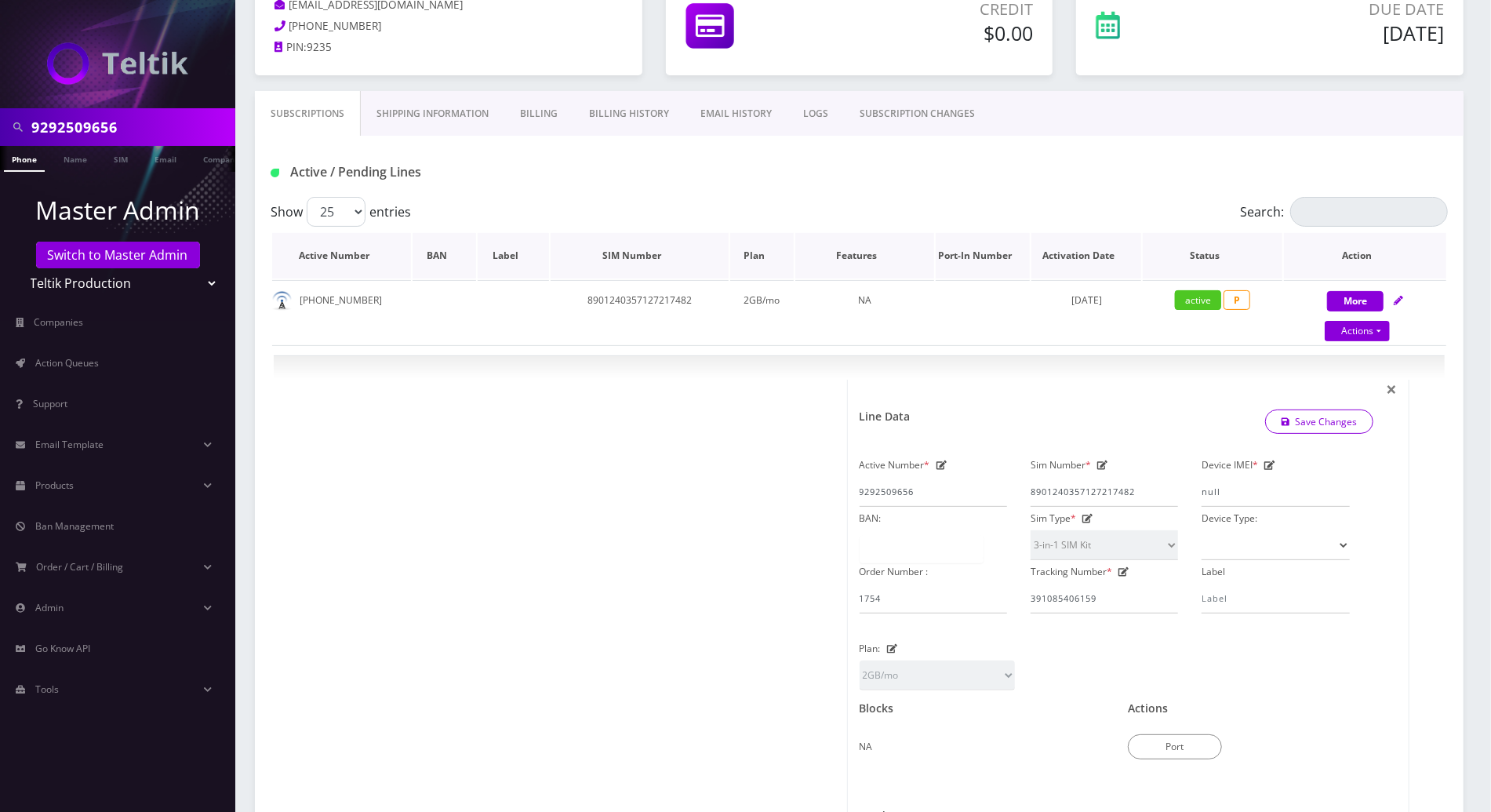
scroll to position [0, 0]
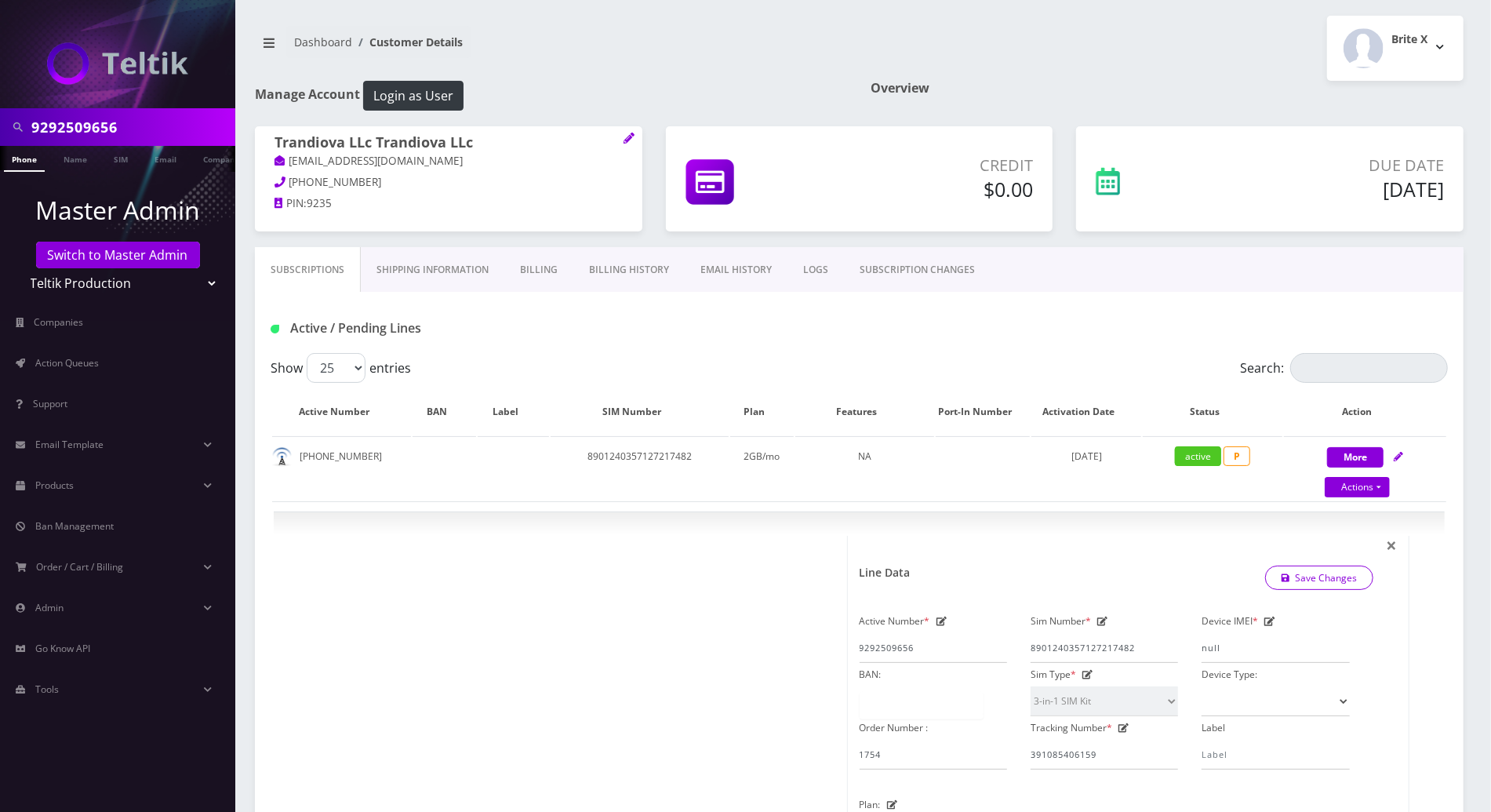
drag, startPoint x: 133, startPoint y: 127, endPoint x: -2, endPoint y: 124, distance: 135.0
click at [20, 159] on link "Phone" at bounding box center [17, 159] width 41 height 26
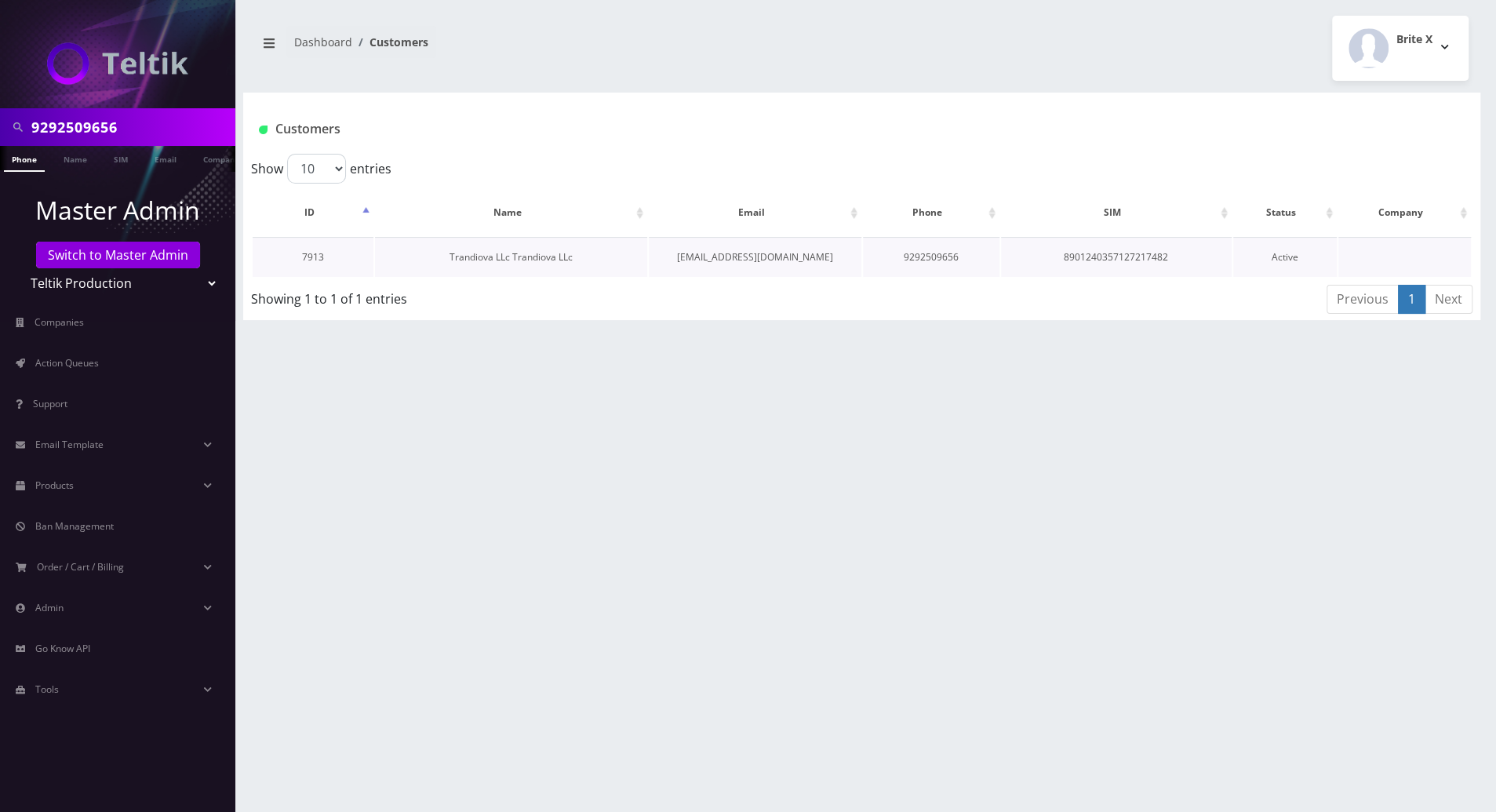
click at [475, 251] on link "Trandiova LLc Trandiova LLc" at bounding box center [511, 256] width 123 height 14
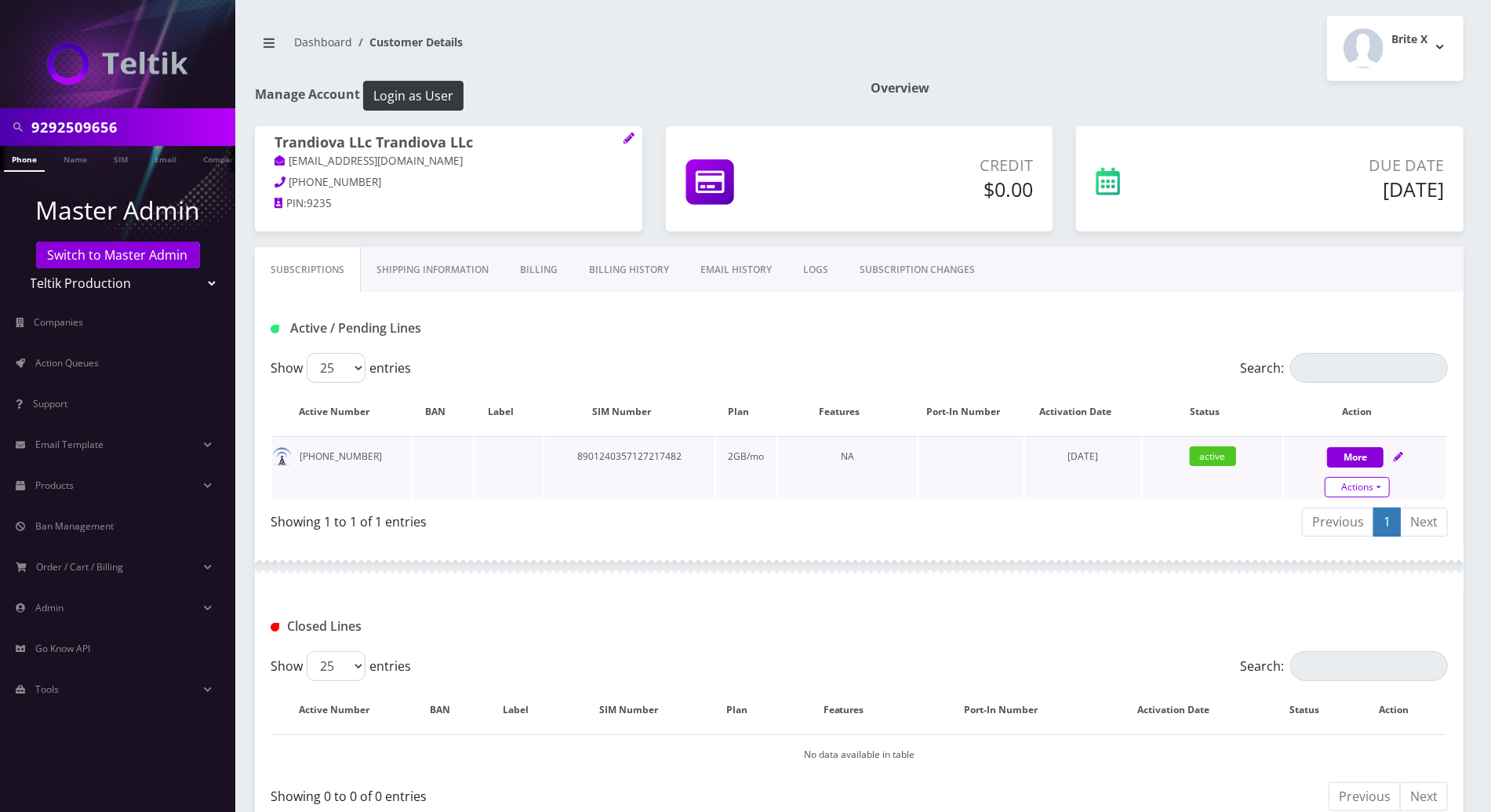
click at [1380, 489] on link "Actions" at bounding box center [1356, 486] width 65 height 20
select select "3-in-1 SIM Kit"
select select "41"
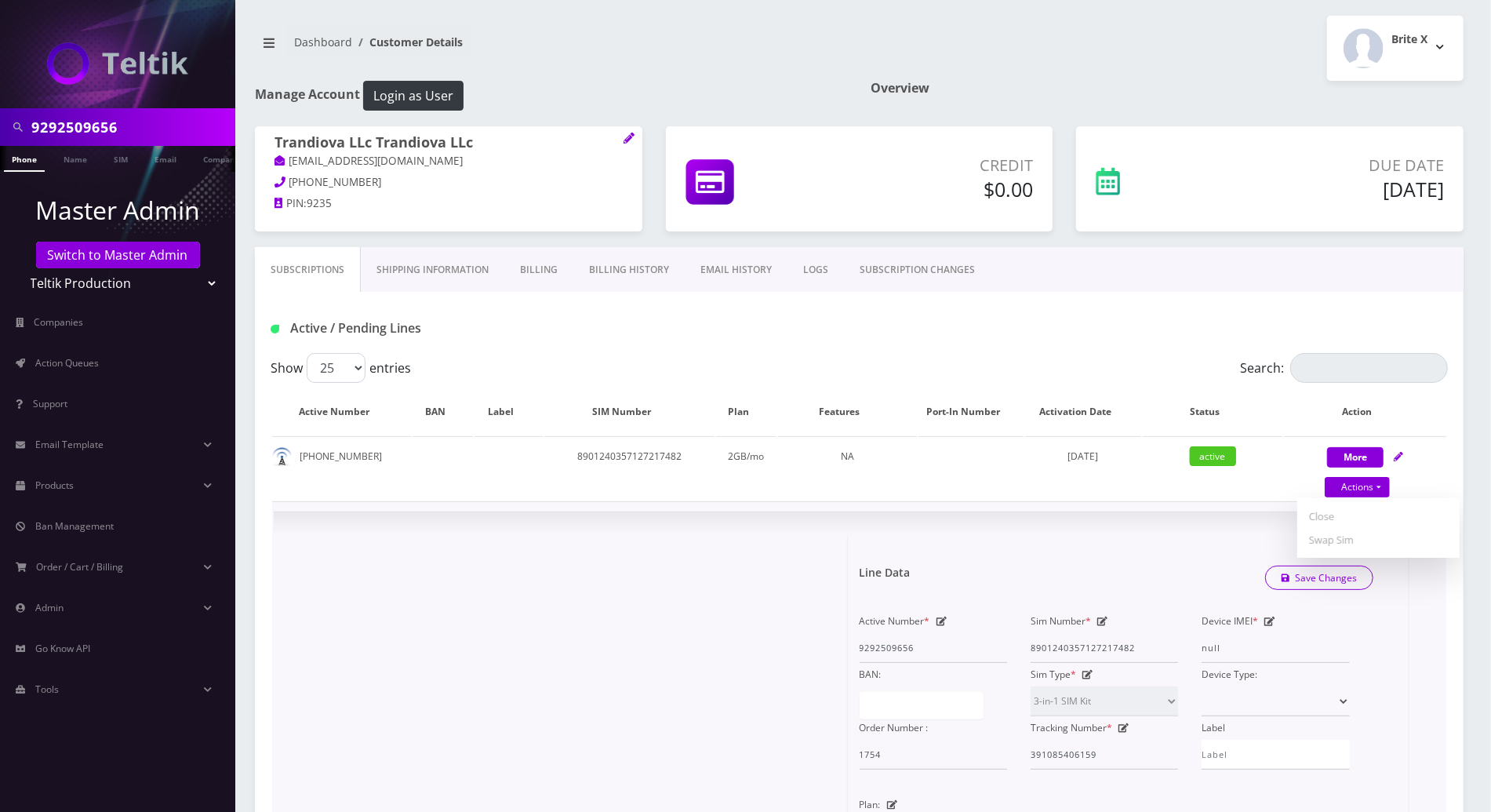
click at [1114, 548] on form "Line Data Save Changes Active Number * 9292509656 Sim Number * [TECHNICAL_ID] D…" at bounding box center [1128, 774] width 538 height 478
click at [921, 333] on div "Active / Pending Lines" at bounding box center [858, 328] width 1200 height 26
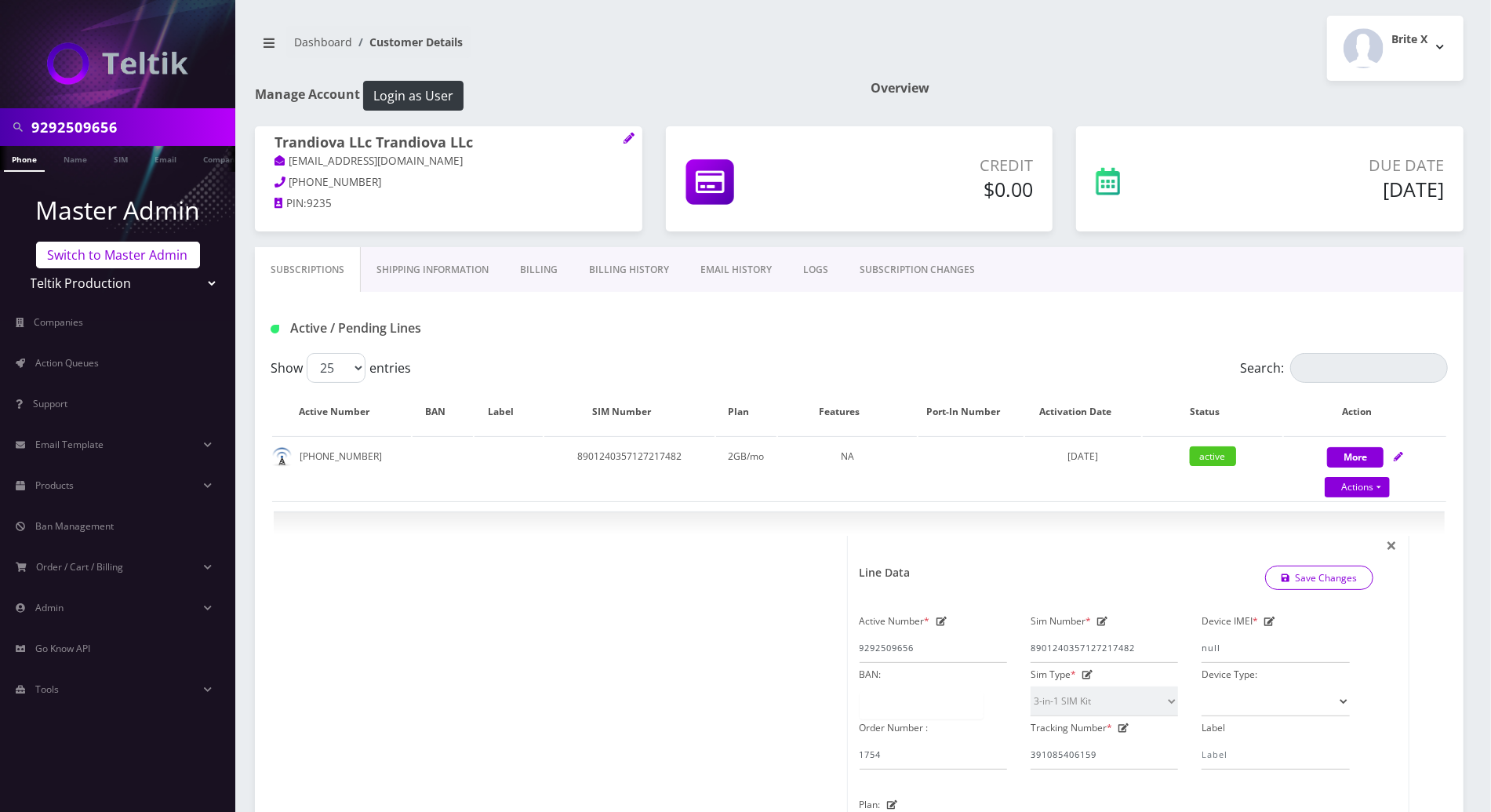
click at [160, 257] on link "Switch to Master Admin" at bounding box center [118, 255] width 164 height 26
